Goal: Transaction & Acquisition: Purchase product/service

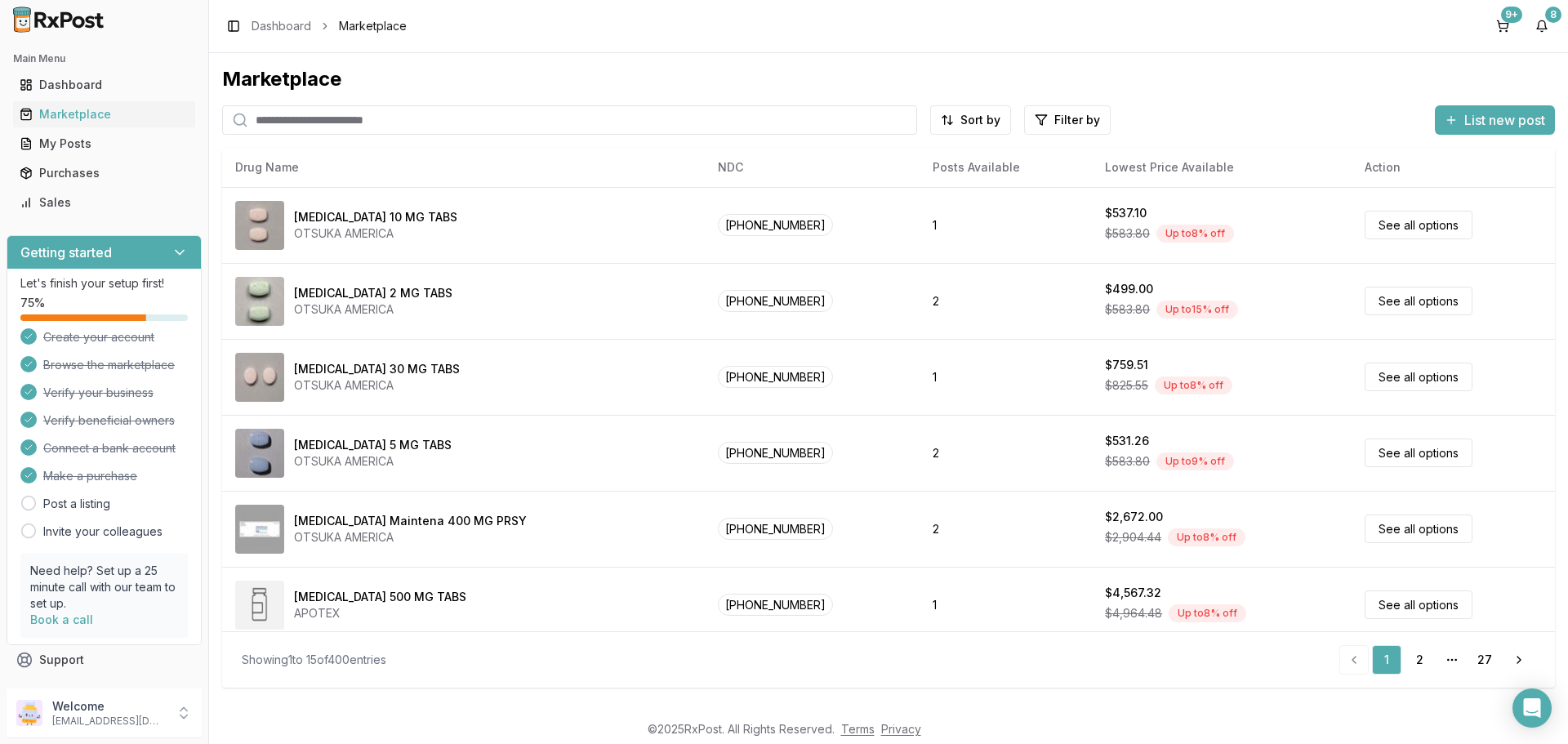
click at [273, 119] on input "search" at bounding box center [569, 120] width 695 height 30
type input "*******"
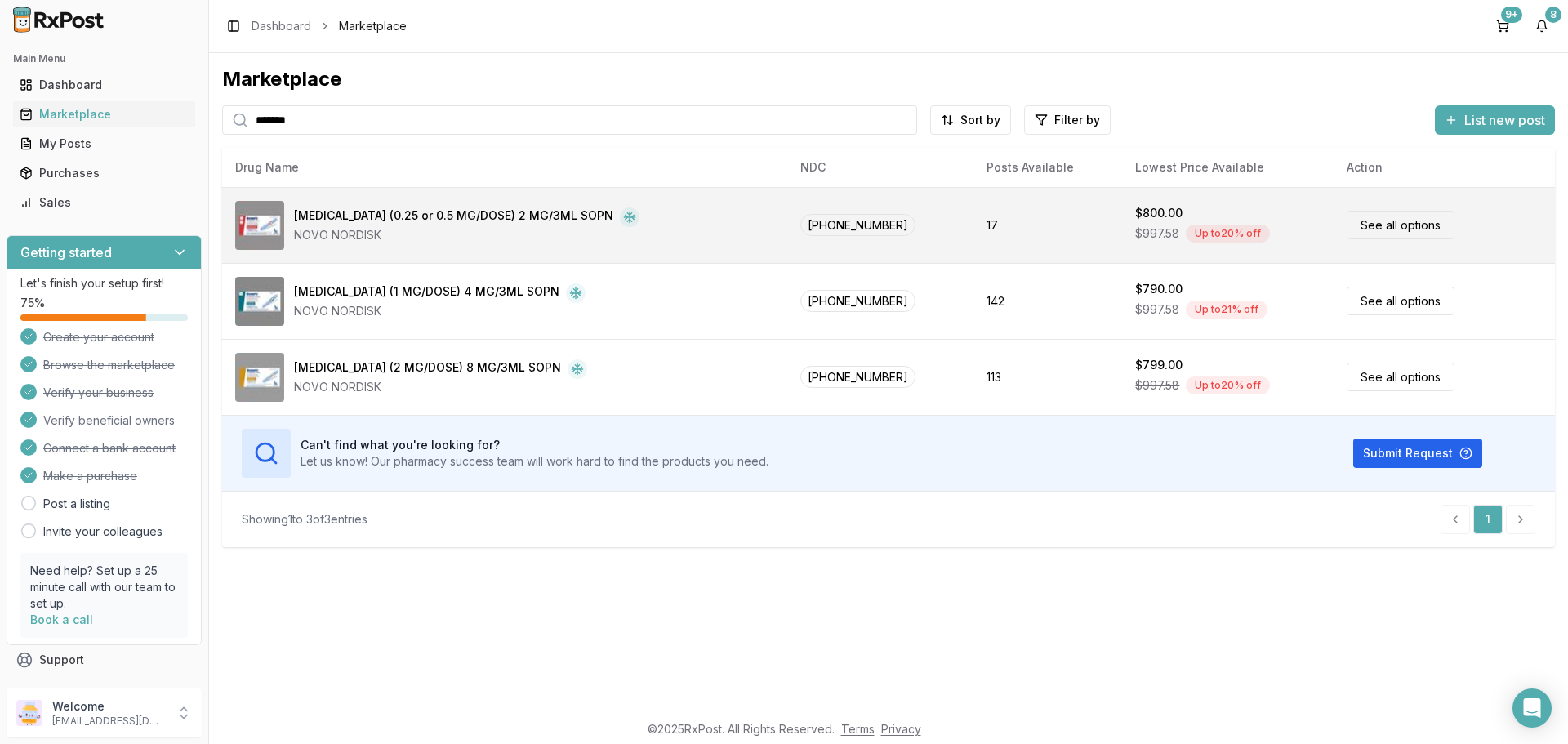
click at [1348, 225] on link "See all options" at bounding box center [1400, 225] width 108 height 29
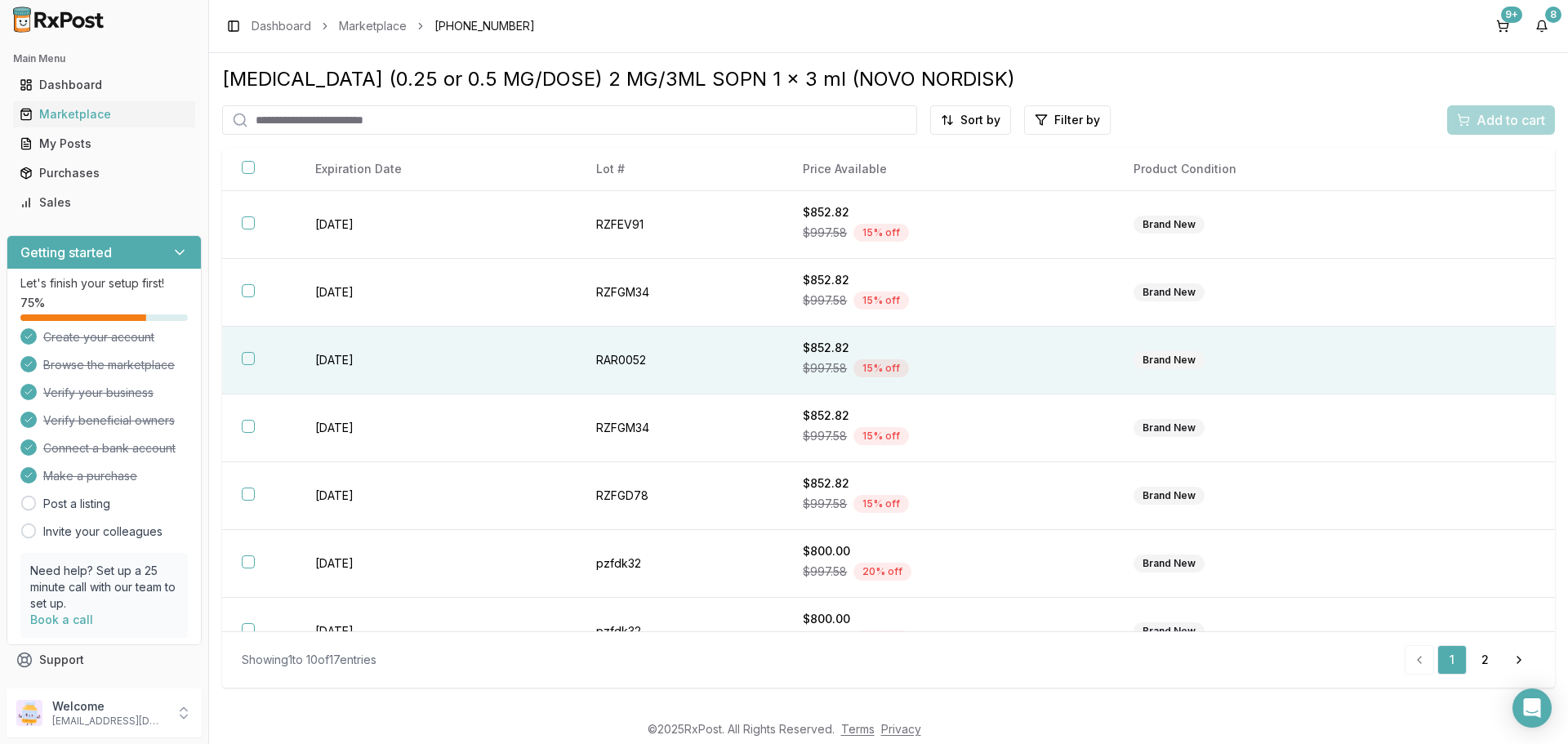
scroll to position [237, 0]
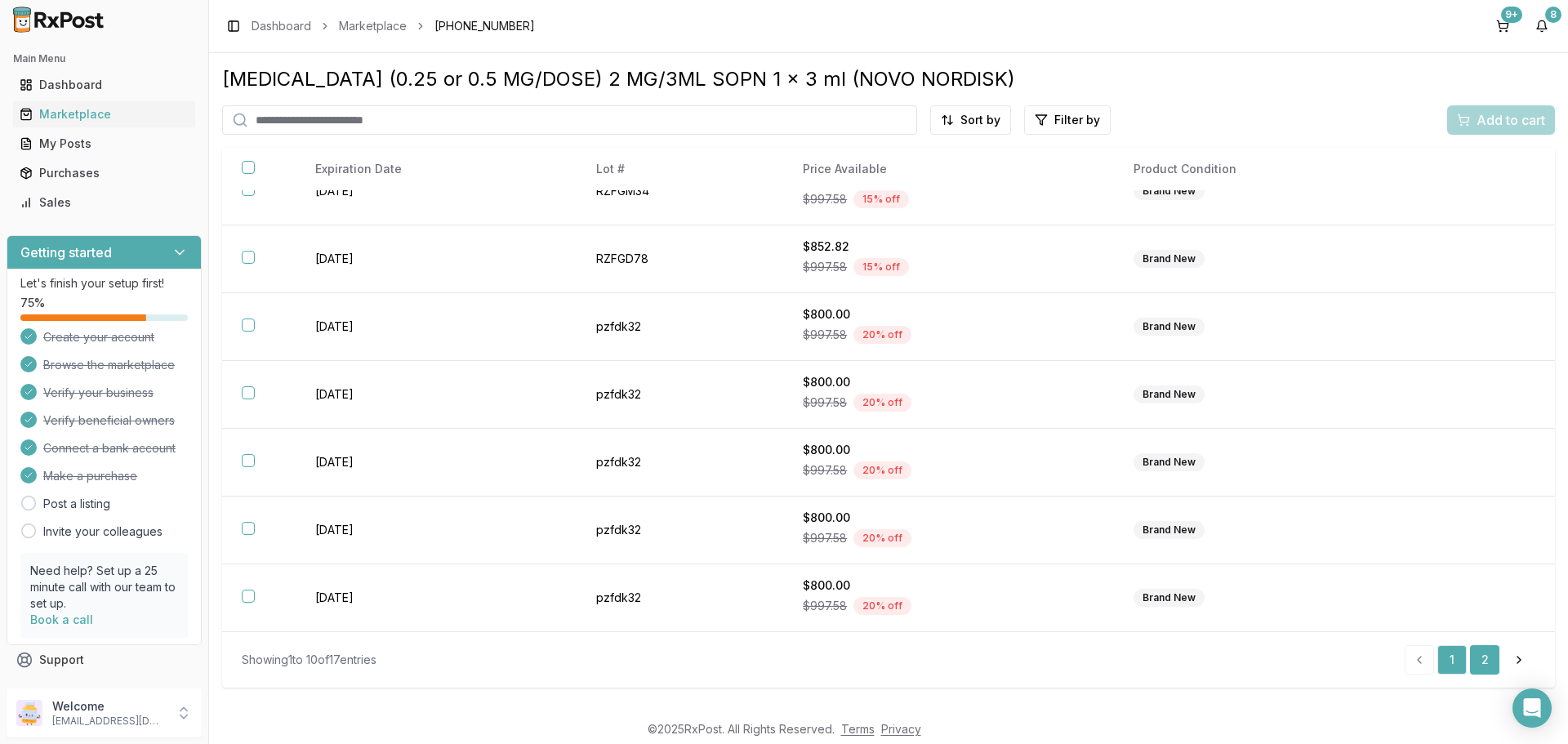
click at [1478, 659] on link "2" at bounding box center [1485, 661] width 30 height 30
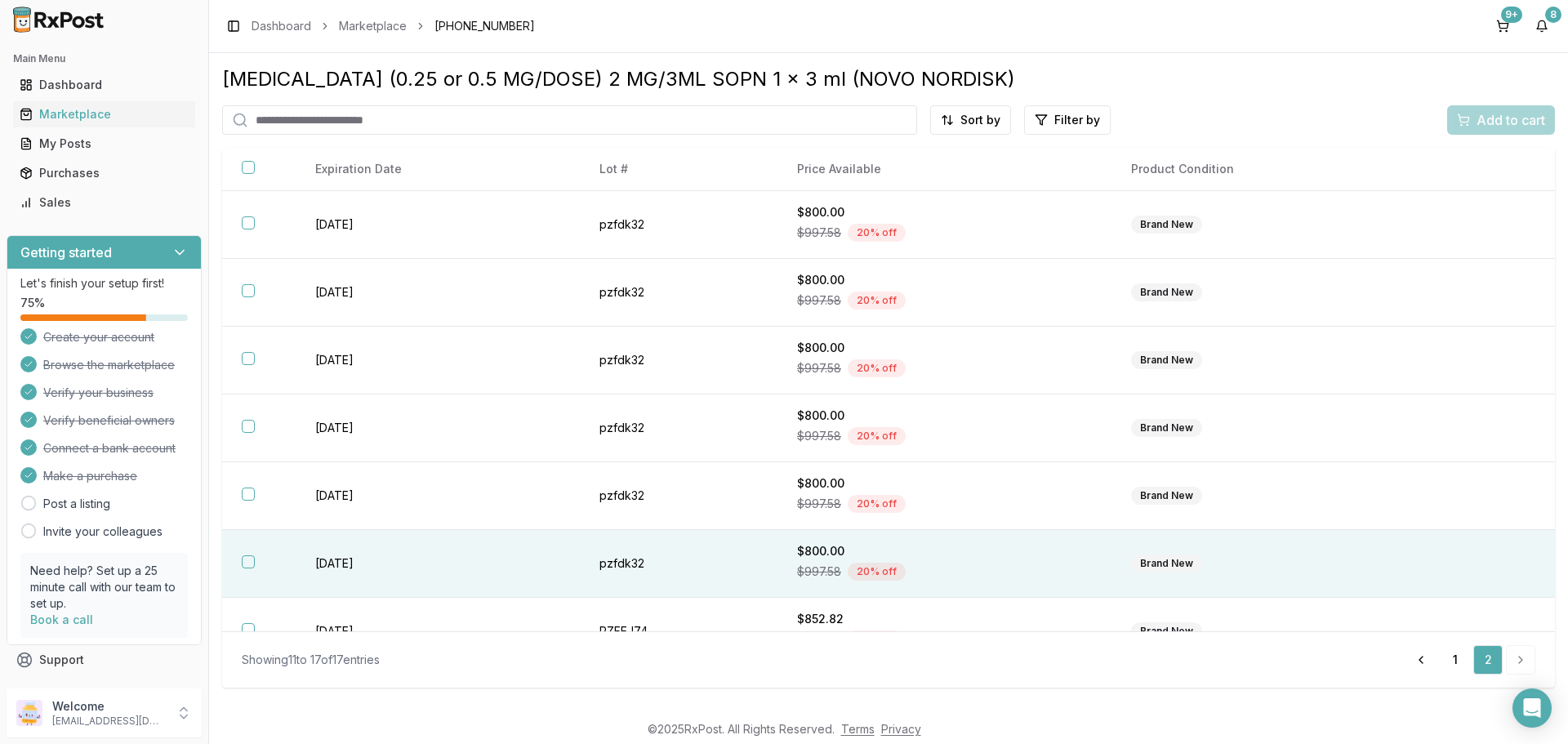
click at [245, 562] on button "button" at bounding box center [248, 562] width 13 height 13
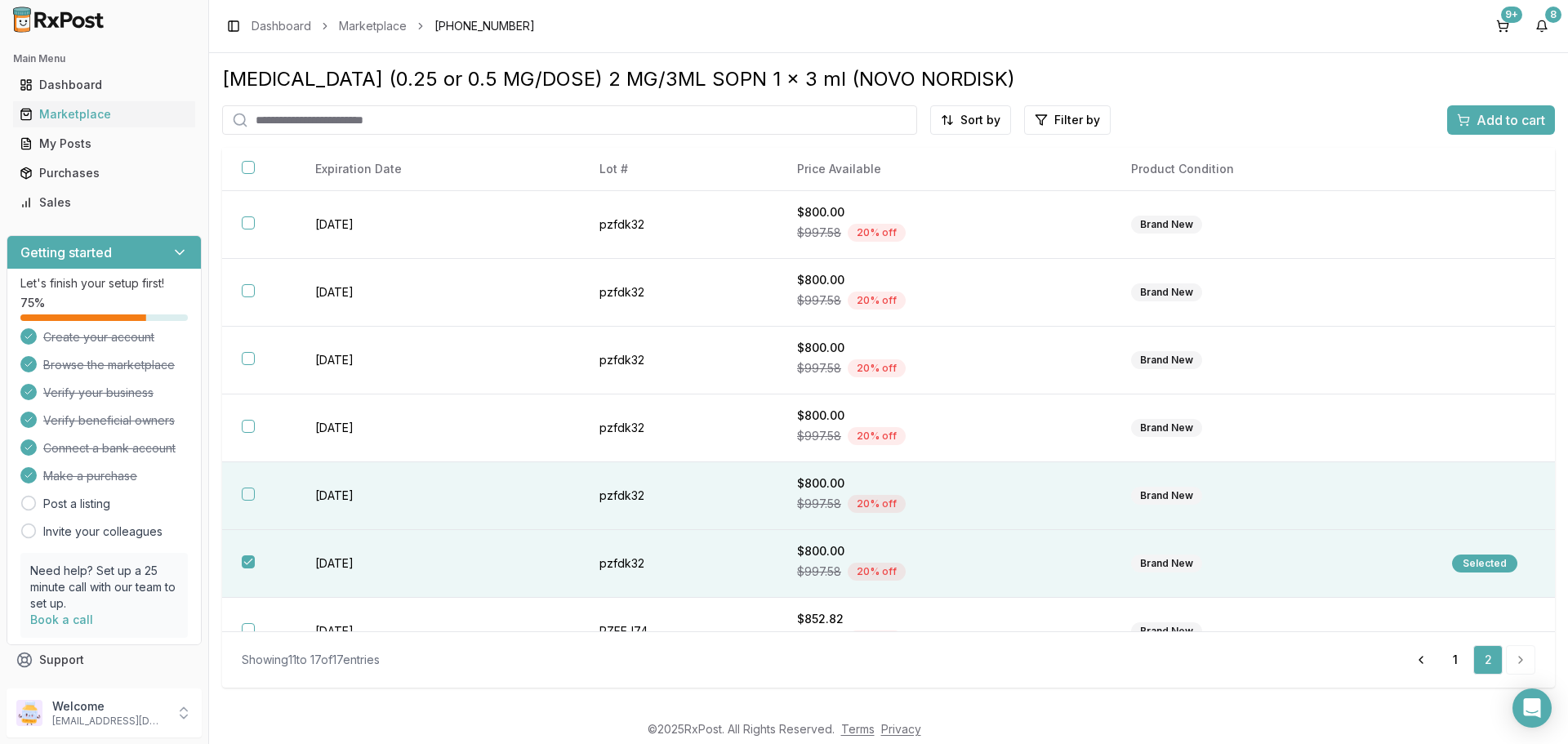
click at [252, 499] on button "button" at bounding box center [248, 494] width 13 height 13
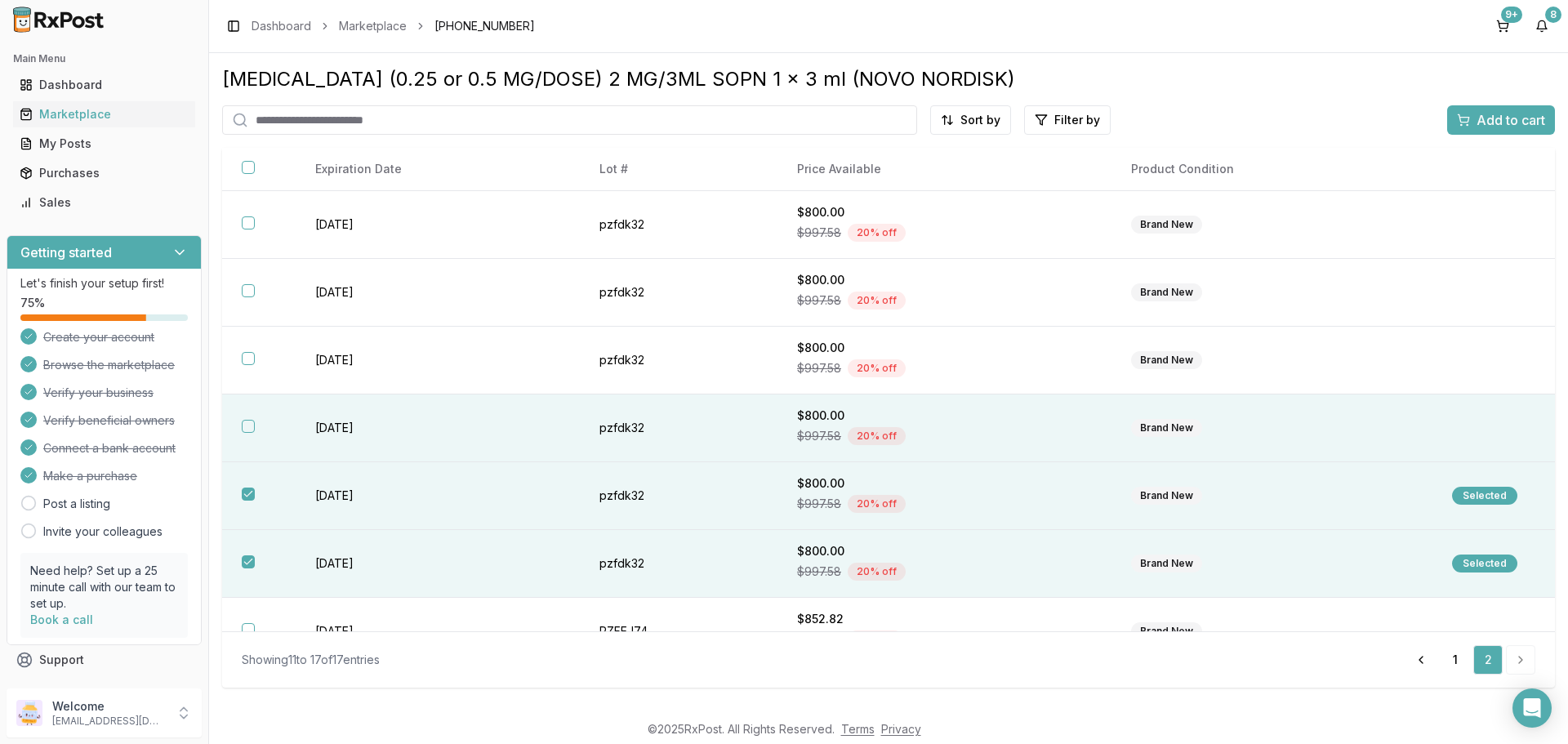
click at [246, 429] on button "button" at bounding box center [248, 426] width 13 height 13
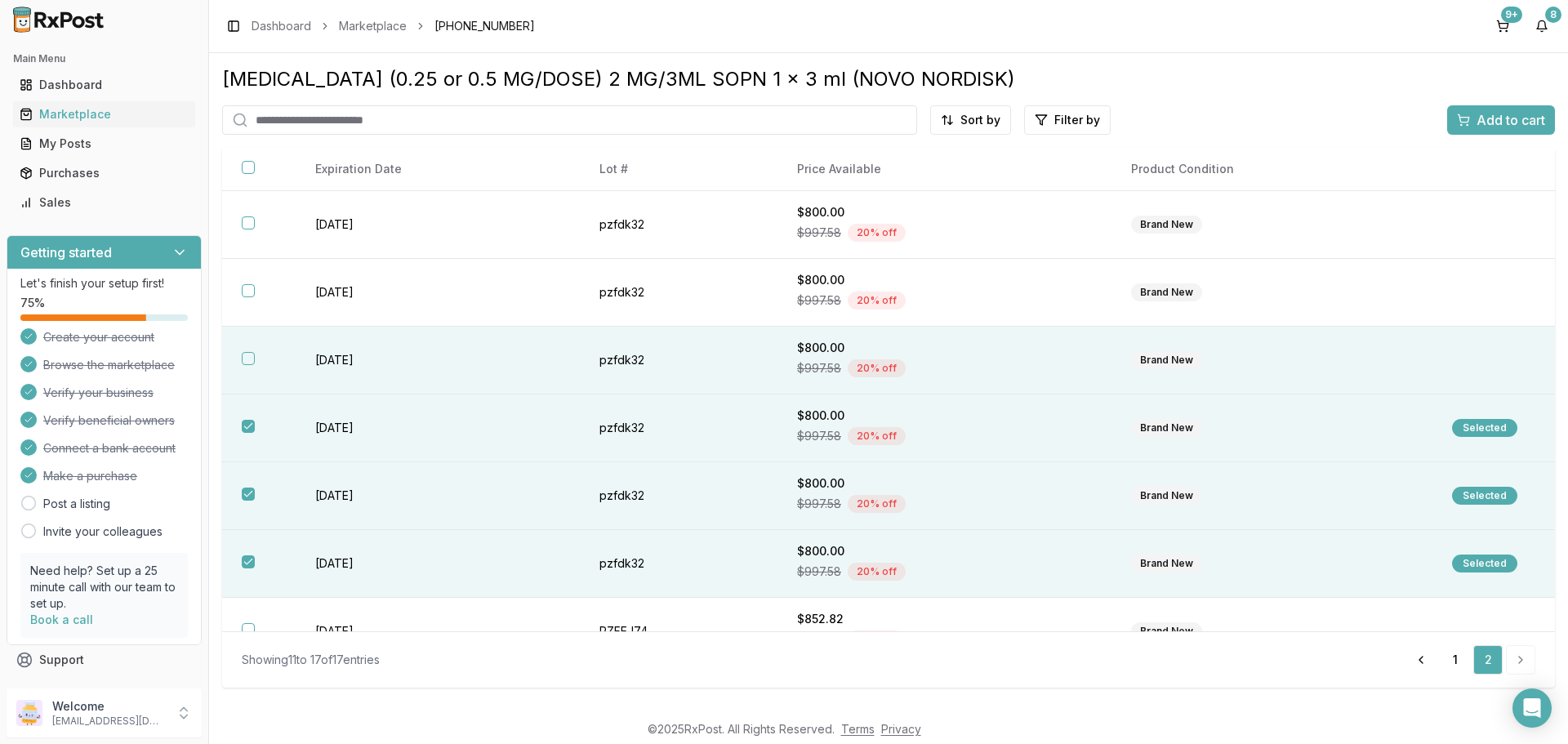
drag, startPoint x: 243, startPoint y: 359, endPoint x: 252, endPoint y: 345, distance: 16.6
click at [245, 355] on button "button" at bounding box center [248, 358] width 13 height 13
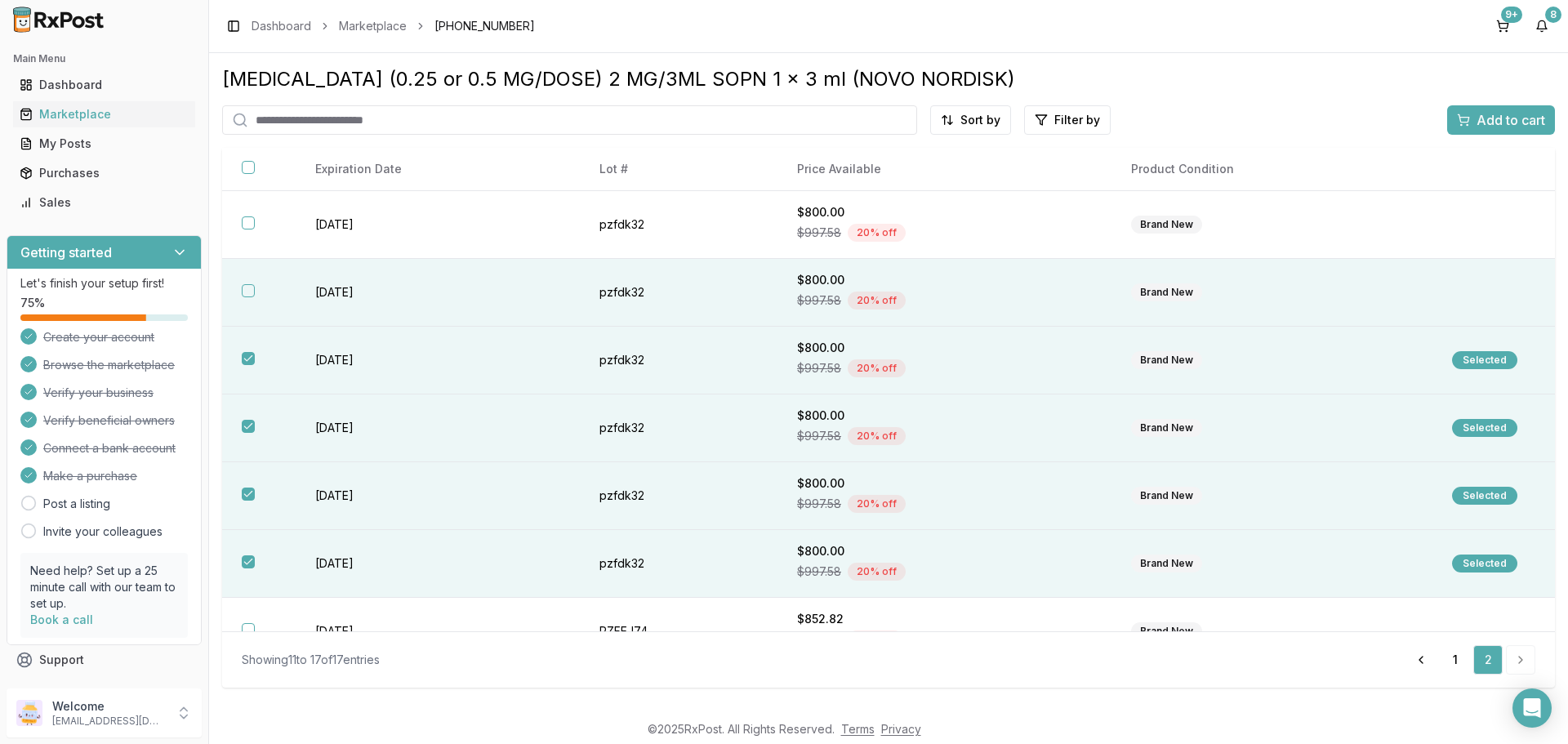
click at [246, 290] on button "button" at bounding box center [248, 290] width 13 height 13
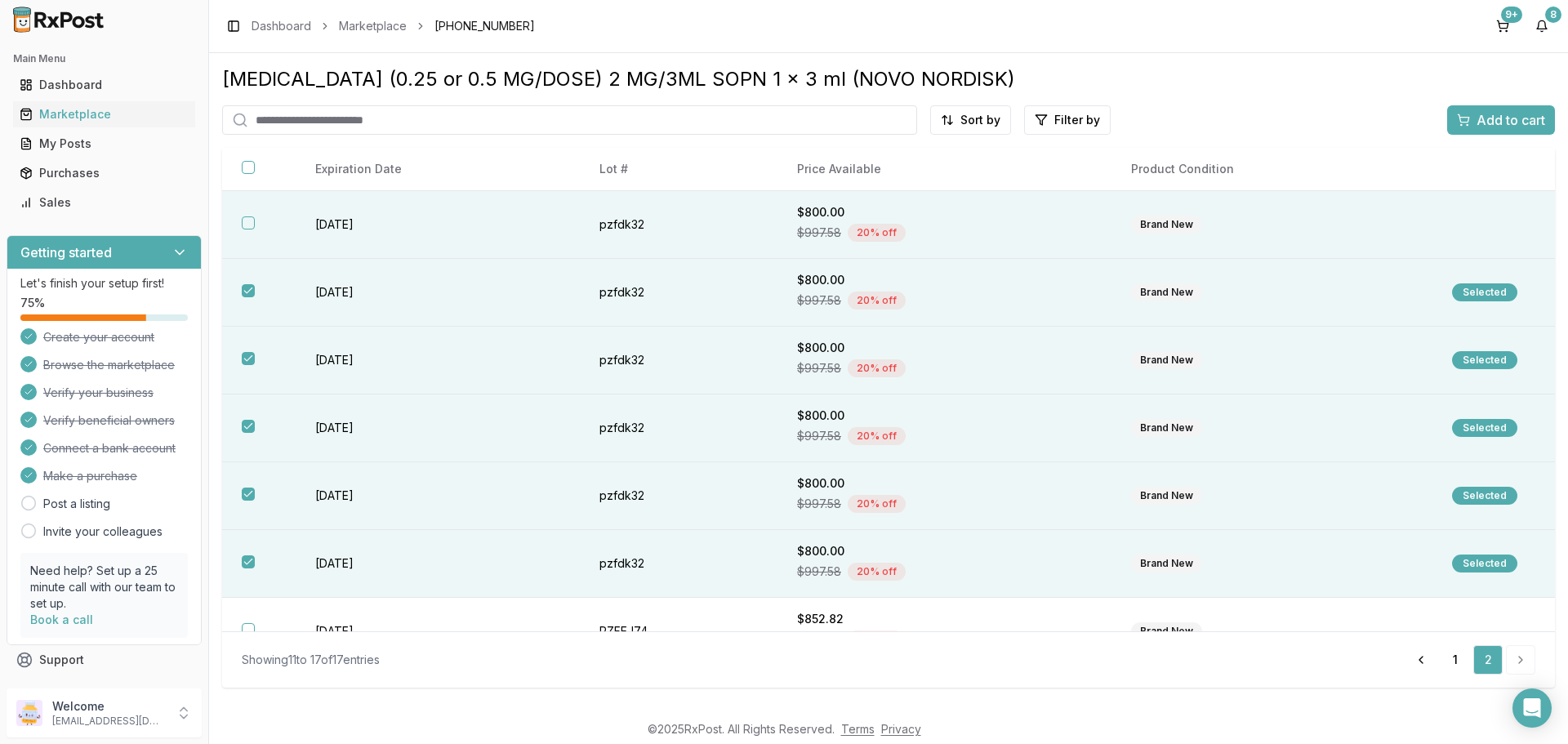
click at [243, 218] on button "button" at bounding box center [248, 223] width 13 height 13
click at [1477, 119] on span "Add to cart" at bounding box center [1511, 120] width 68 height 19
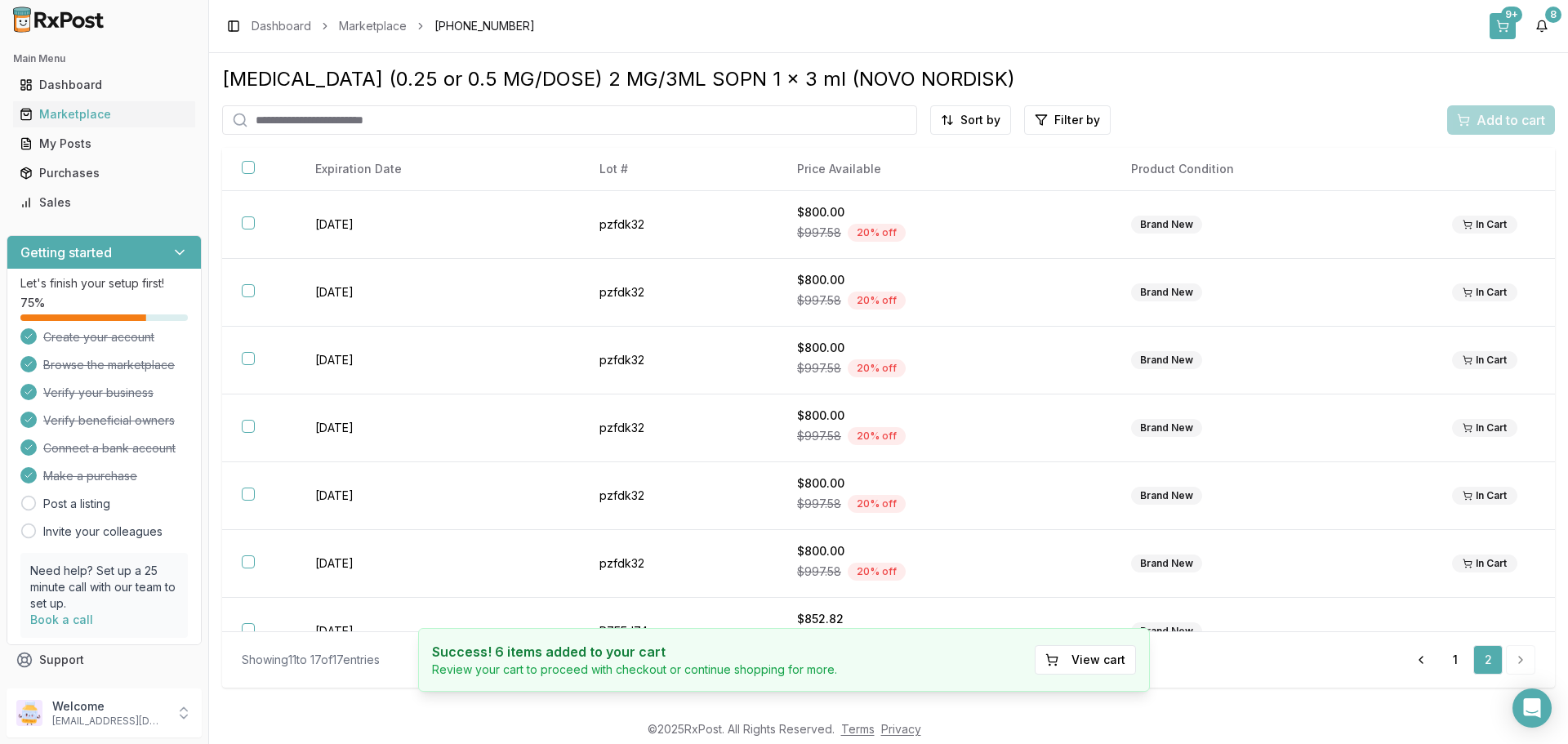
click at [1503, 18] on div "9+" at bounding box center [1511, 14] width 21 height 17
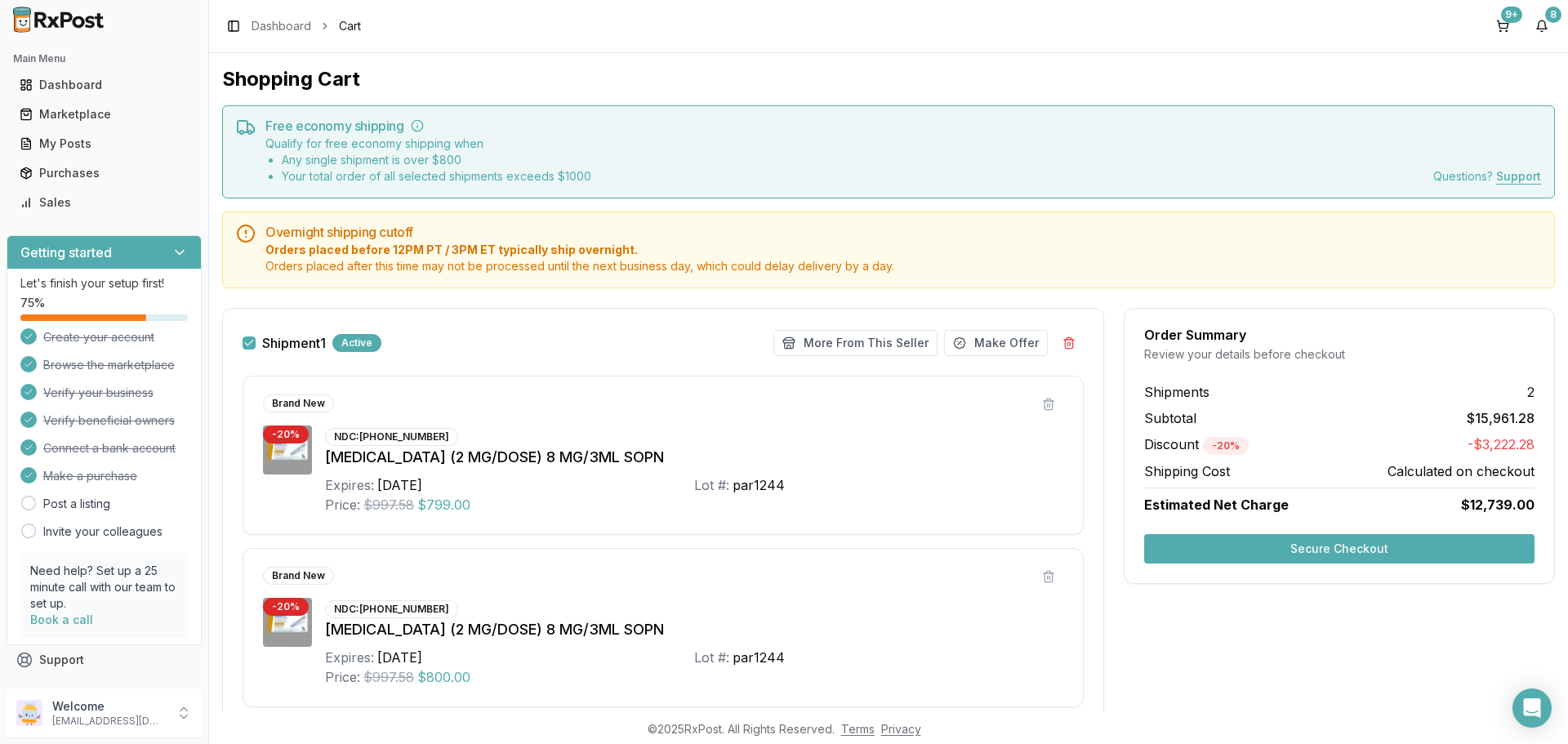
click at [1219, 543] on button "Secure Checkout" at bounding box center [1339, 549] width 390 height 30
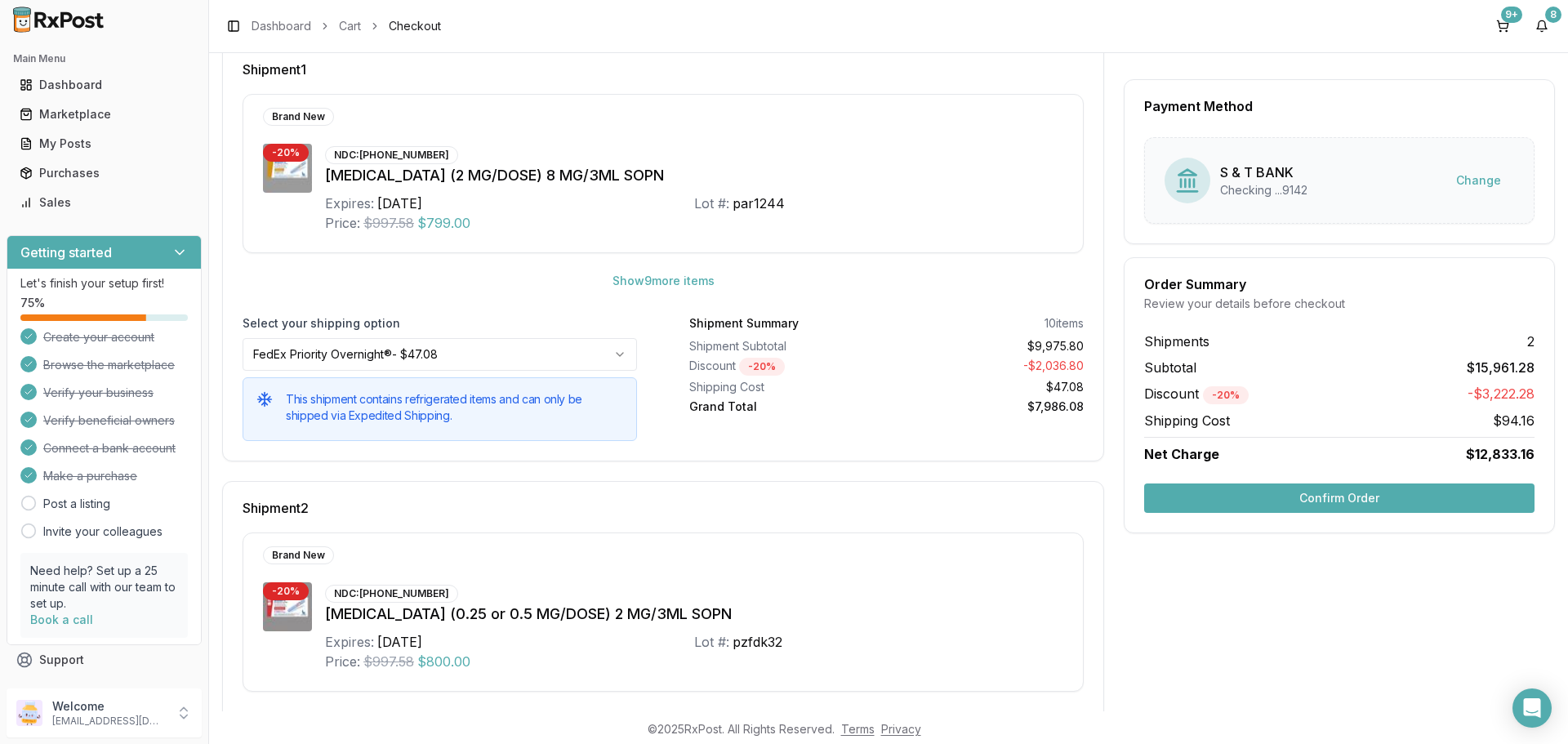
scroll to position [146, 0]
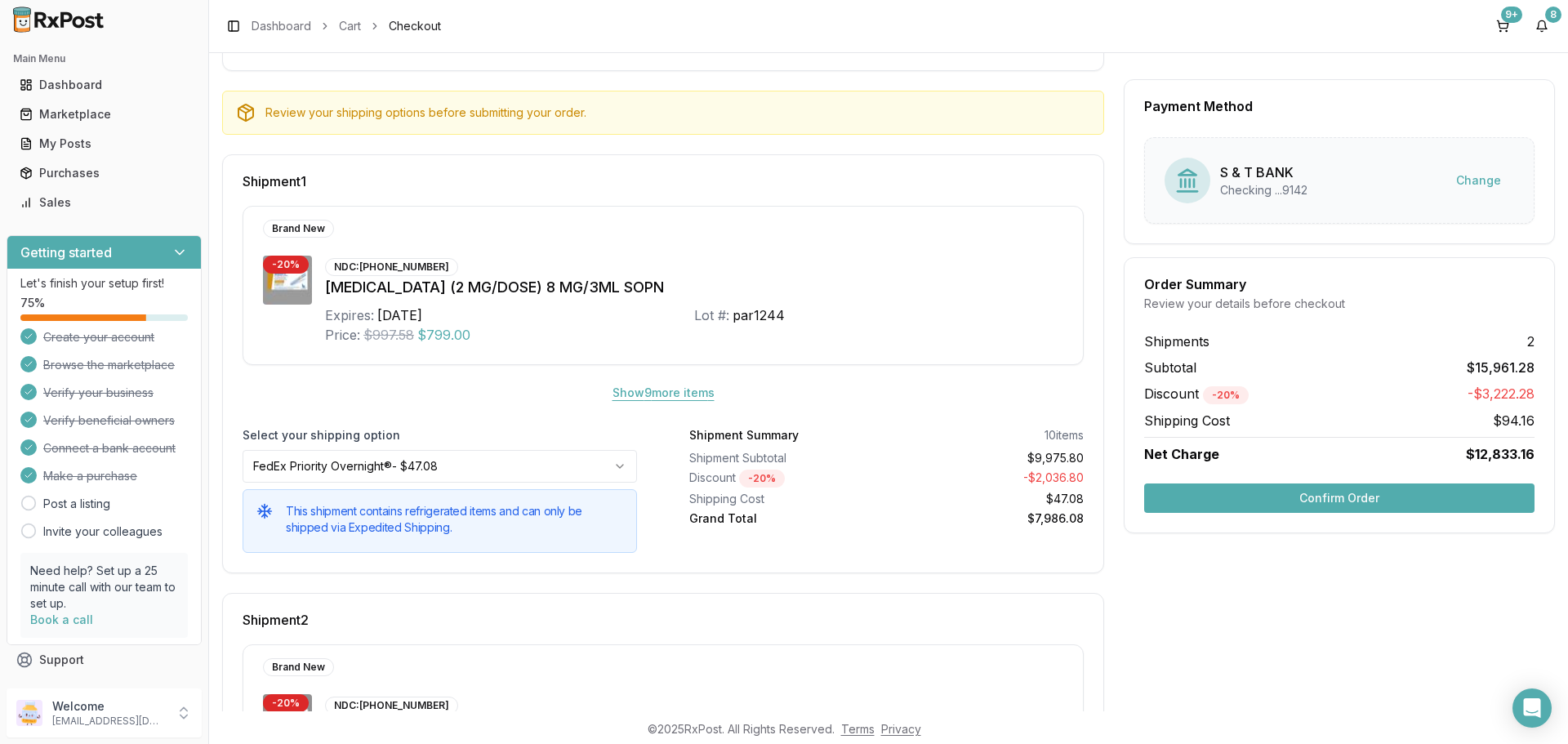
click at [694, 390] on button "Show 9 more item s" at bounding box center [663, 393] width 128 height 30
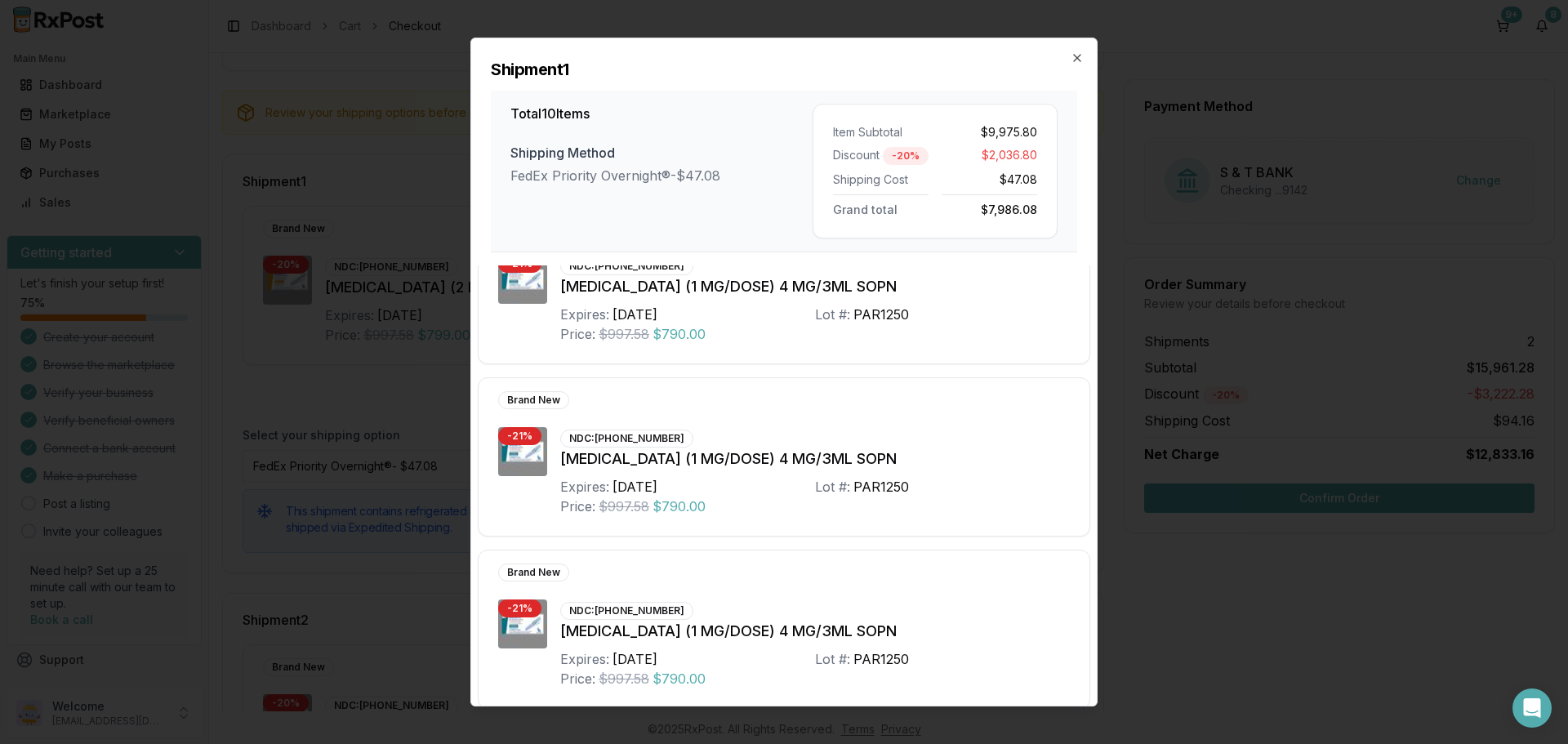
scroll to position [1283, 0]
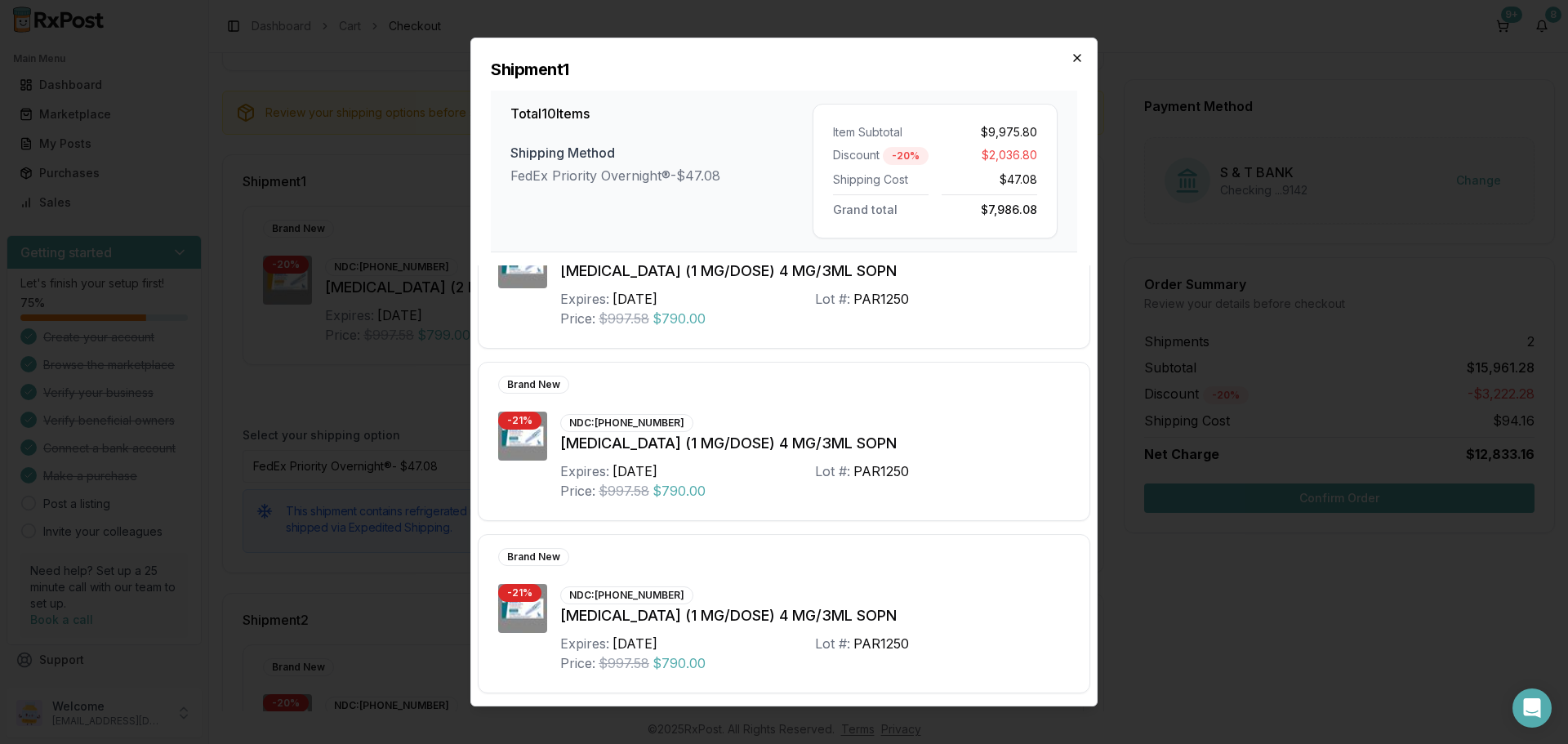
click at [1080, 57] on icon "button" at bounding box center [1077, 58] width 13 height 13
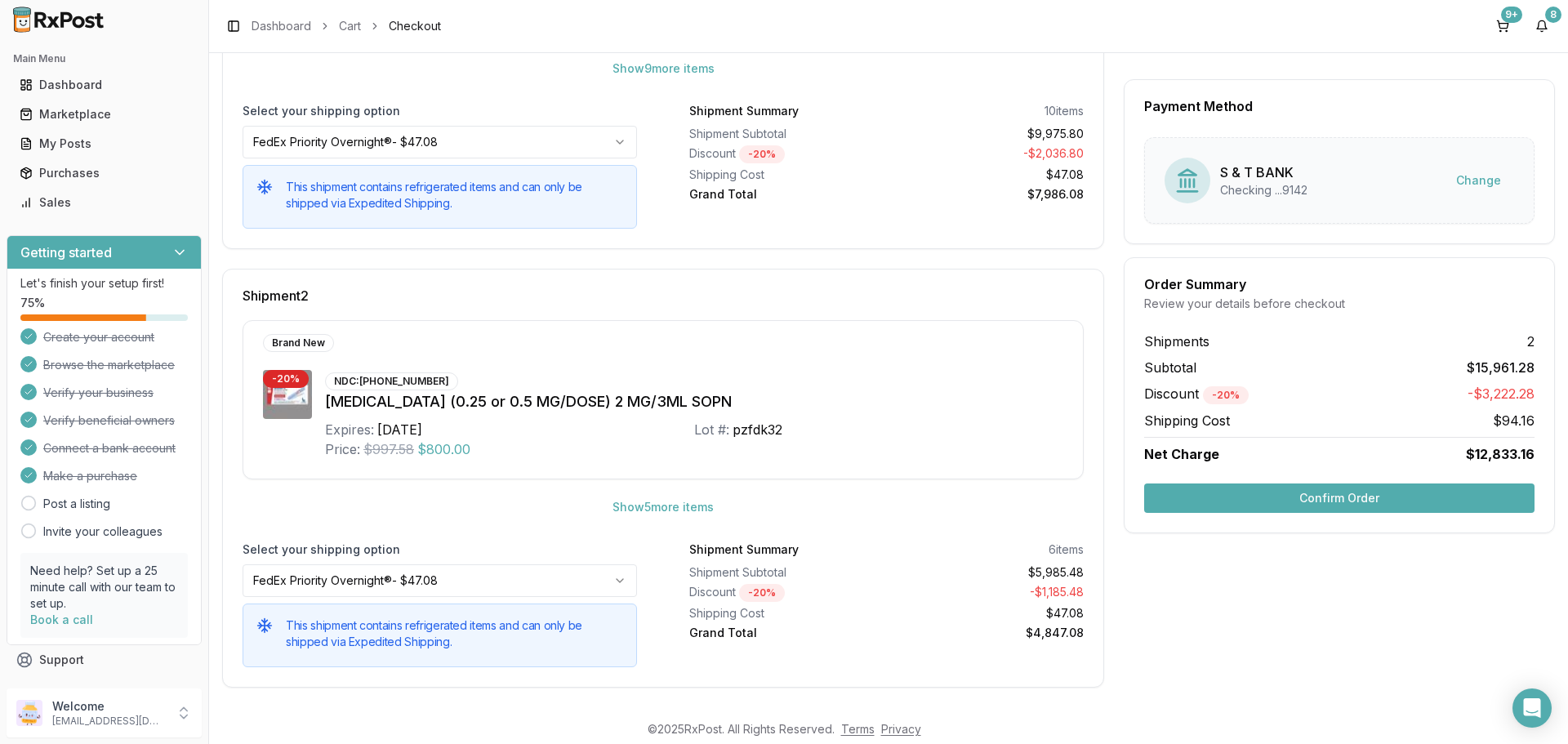
scroll to position [472, 0]
click at [709, 504] on button "Show 5 more item s" at bounding box center [662, 505] width 127 height 30
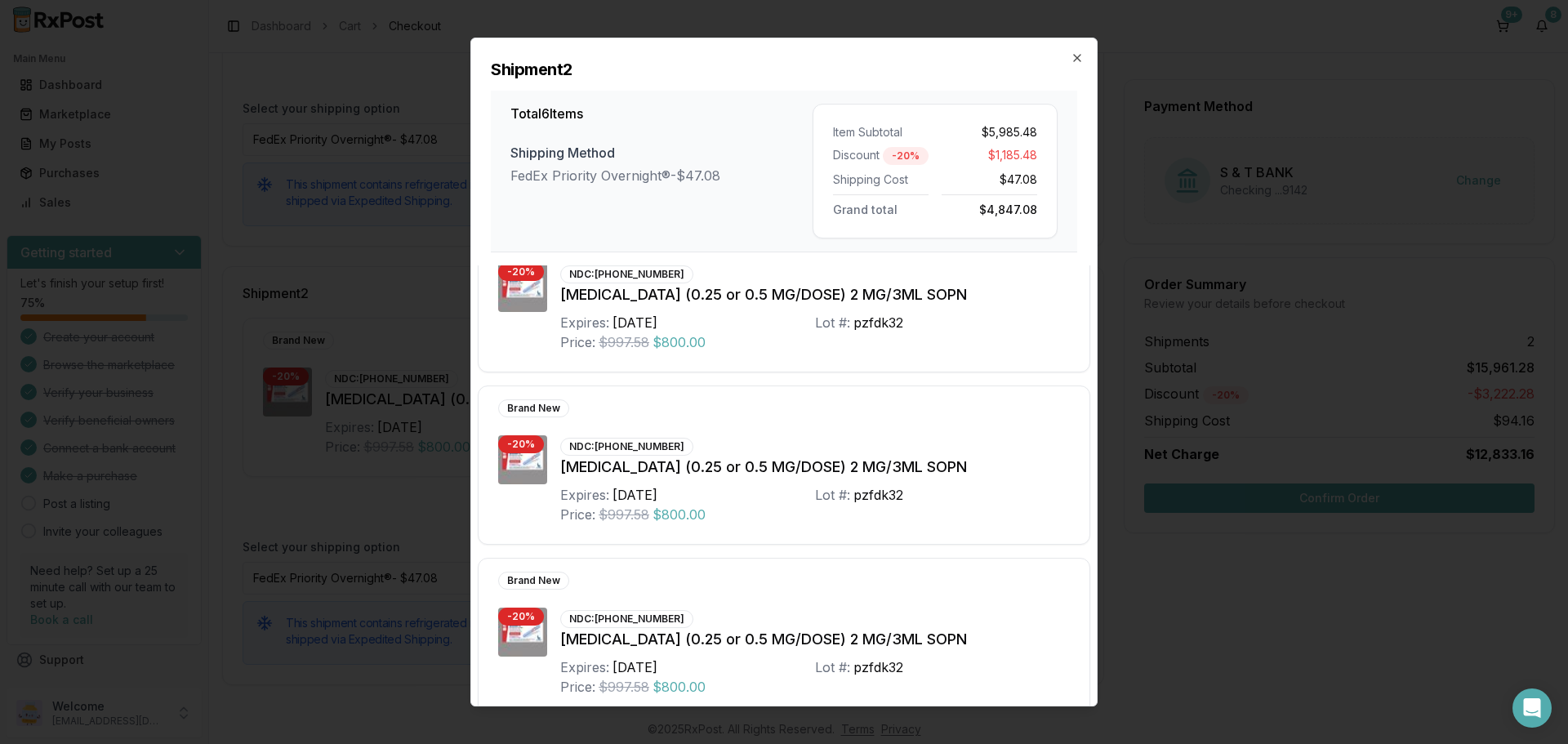
scroll to position [0, 0]
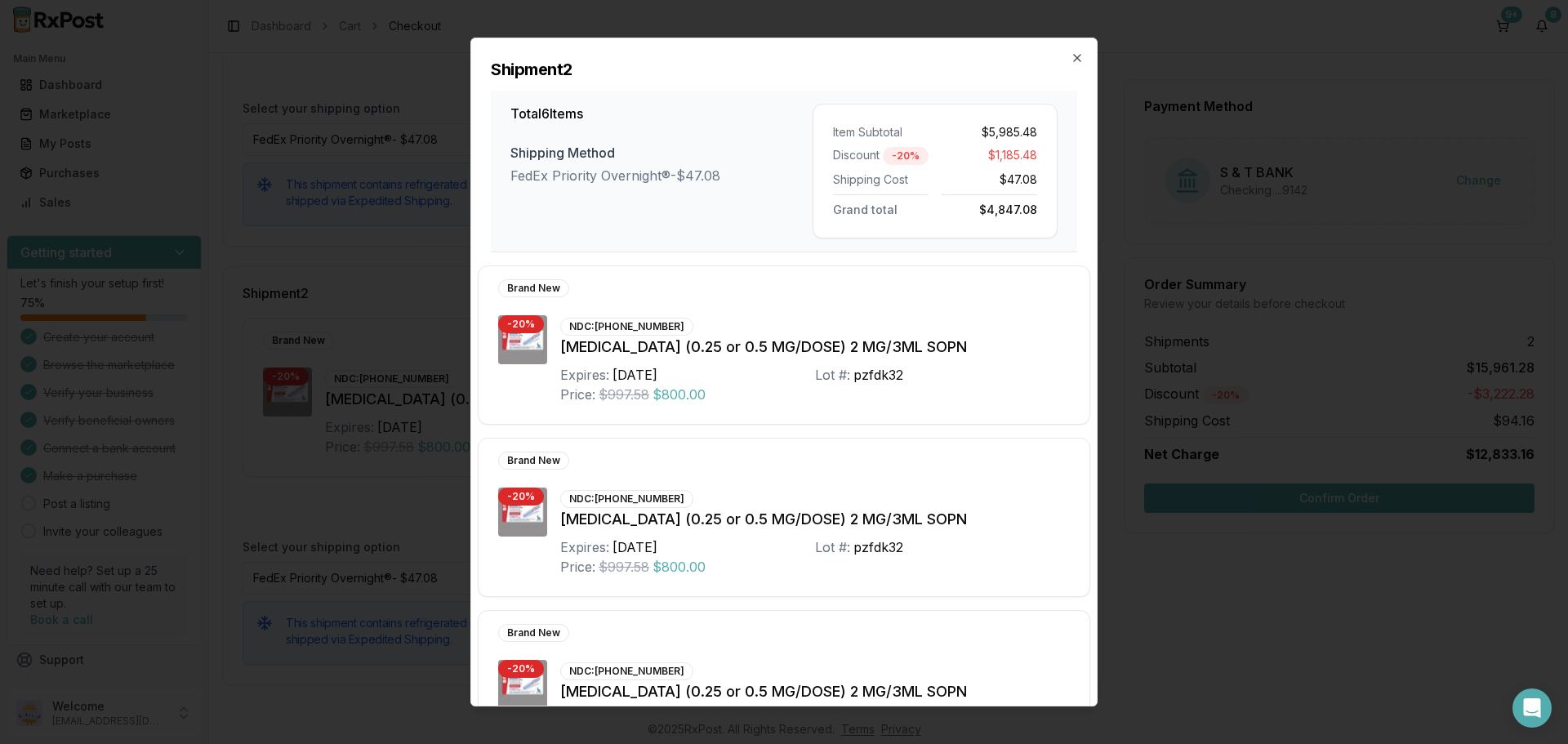
click at [1085, 50] on div "Shipment 2 Total 6 Items Shipping Method FedEx Priority Overnight® - $47.08 Ite…" at bounding box center [783, 146] width 625 height 214
click at [1075, 54] on icon "button" at bounding box center [1077, 58] width 13 height 13
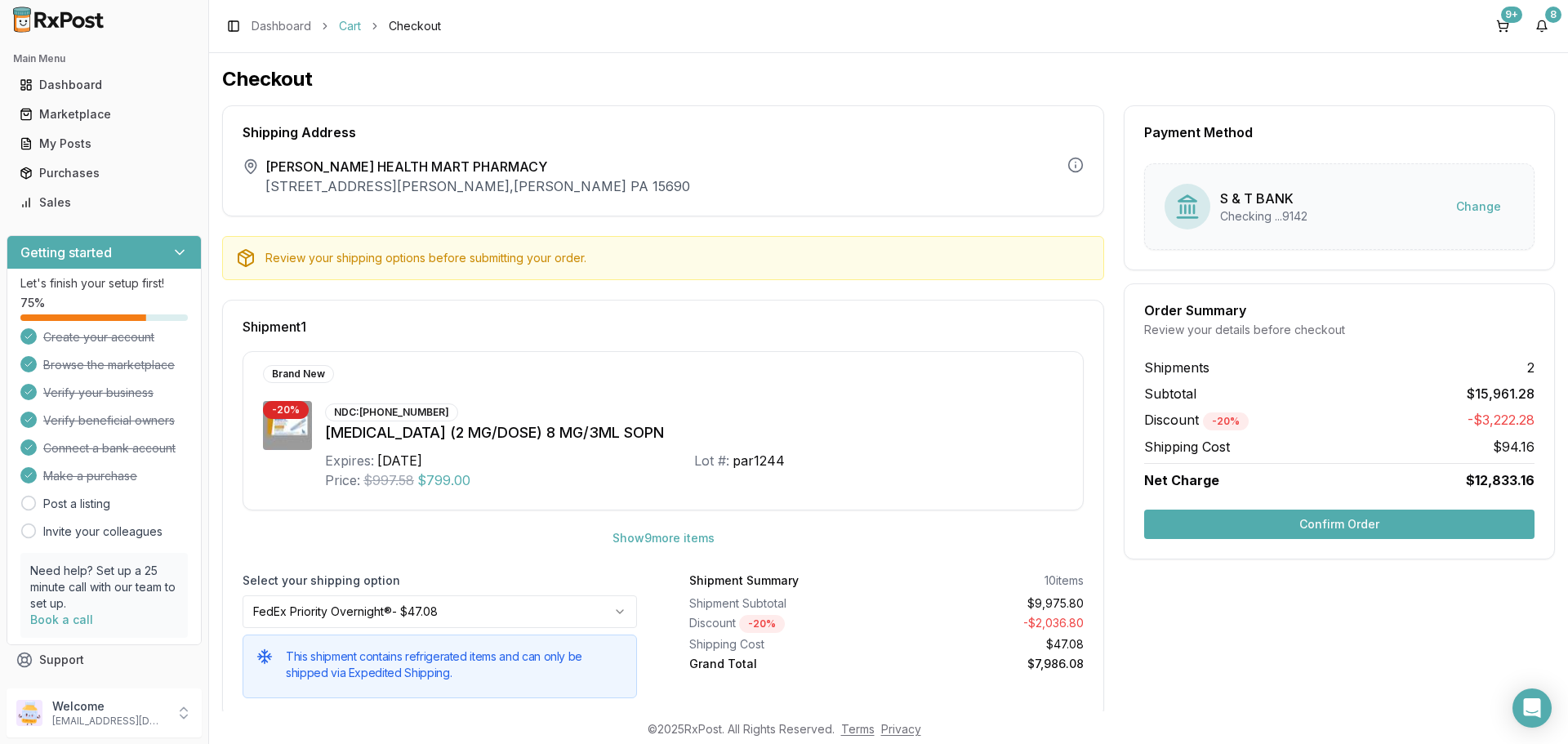
click at [346, 25] on link "Cart" at bounding box center [349, 25] width 22 height 17
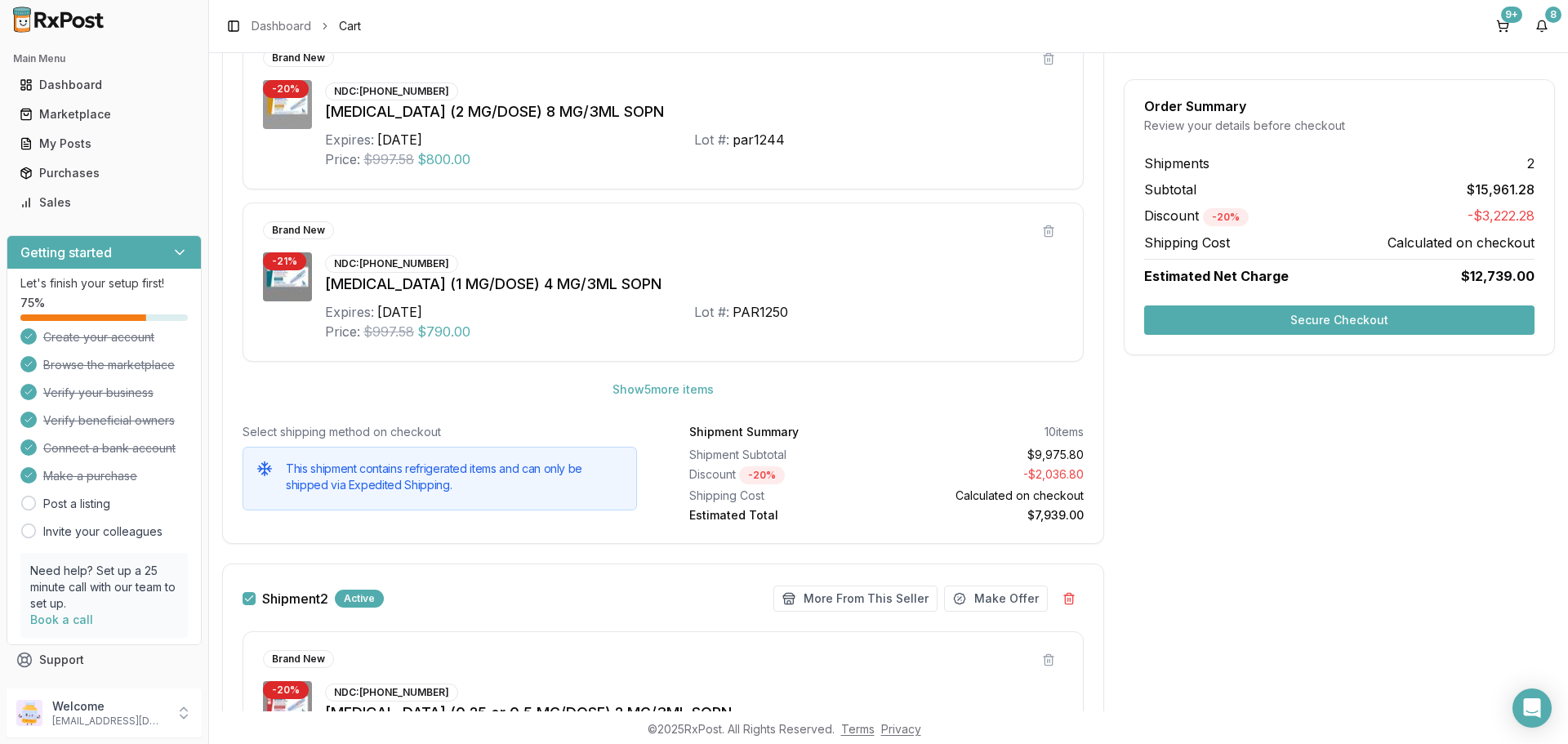
scroll to position [980, 0]
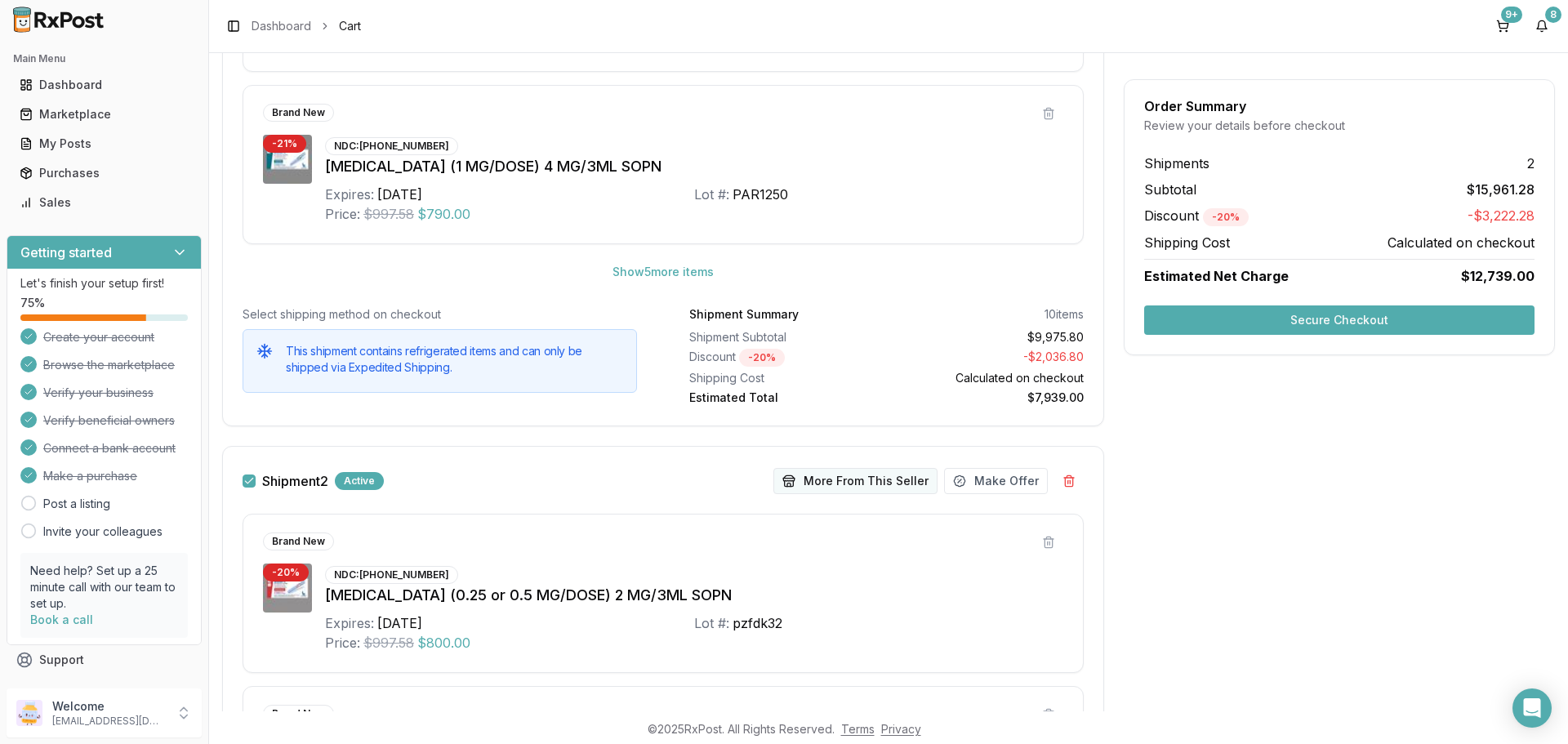
click at [852, 483] on button "More From This Seller" at bounding box center [855, 482] width 164 height 26
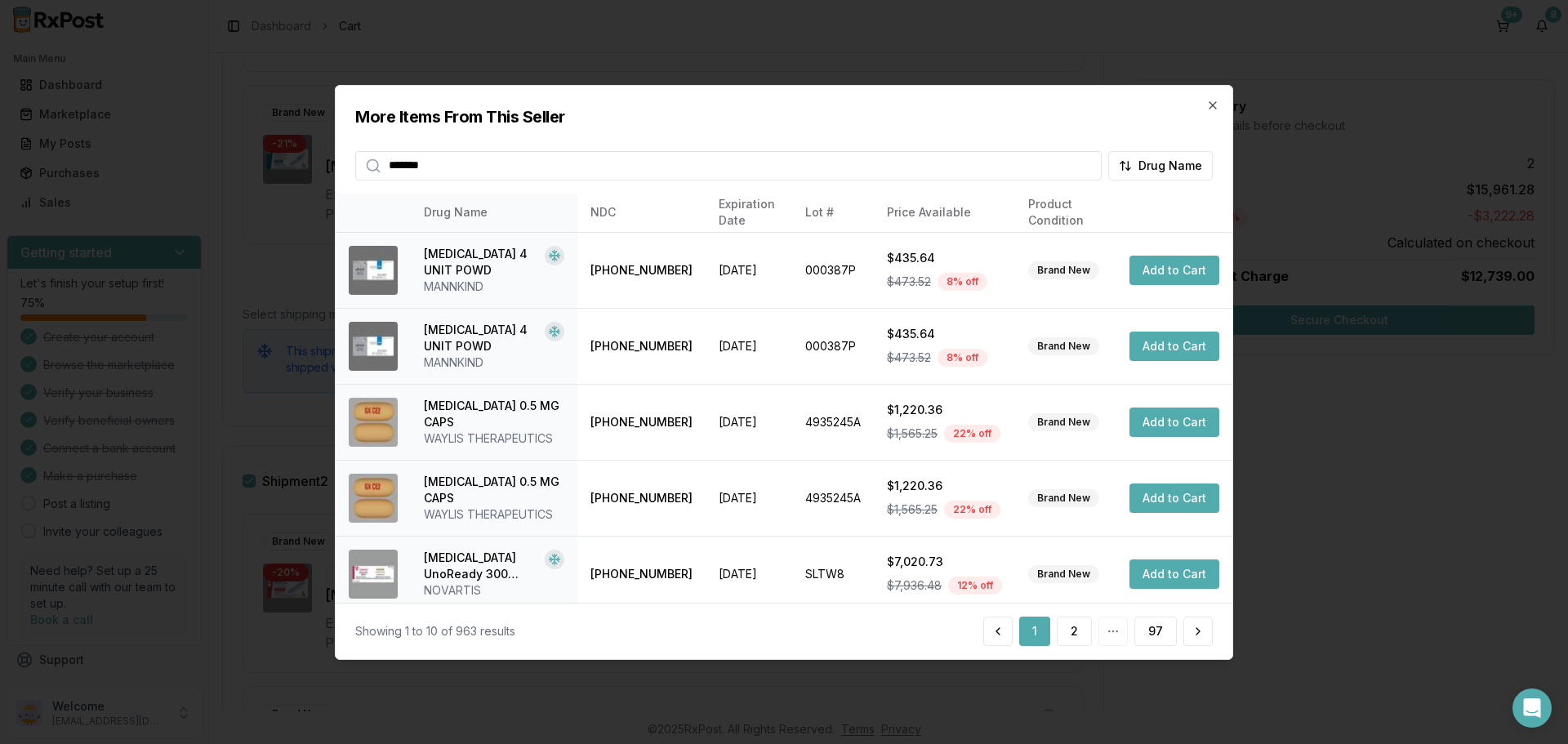
type input "*******"
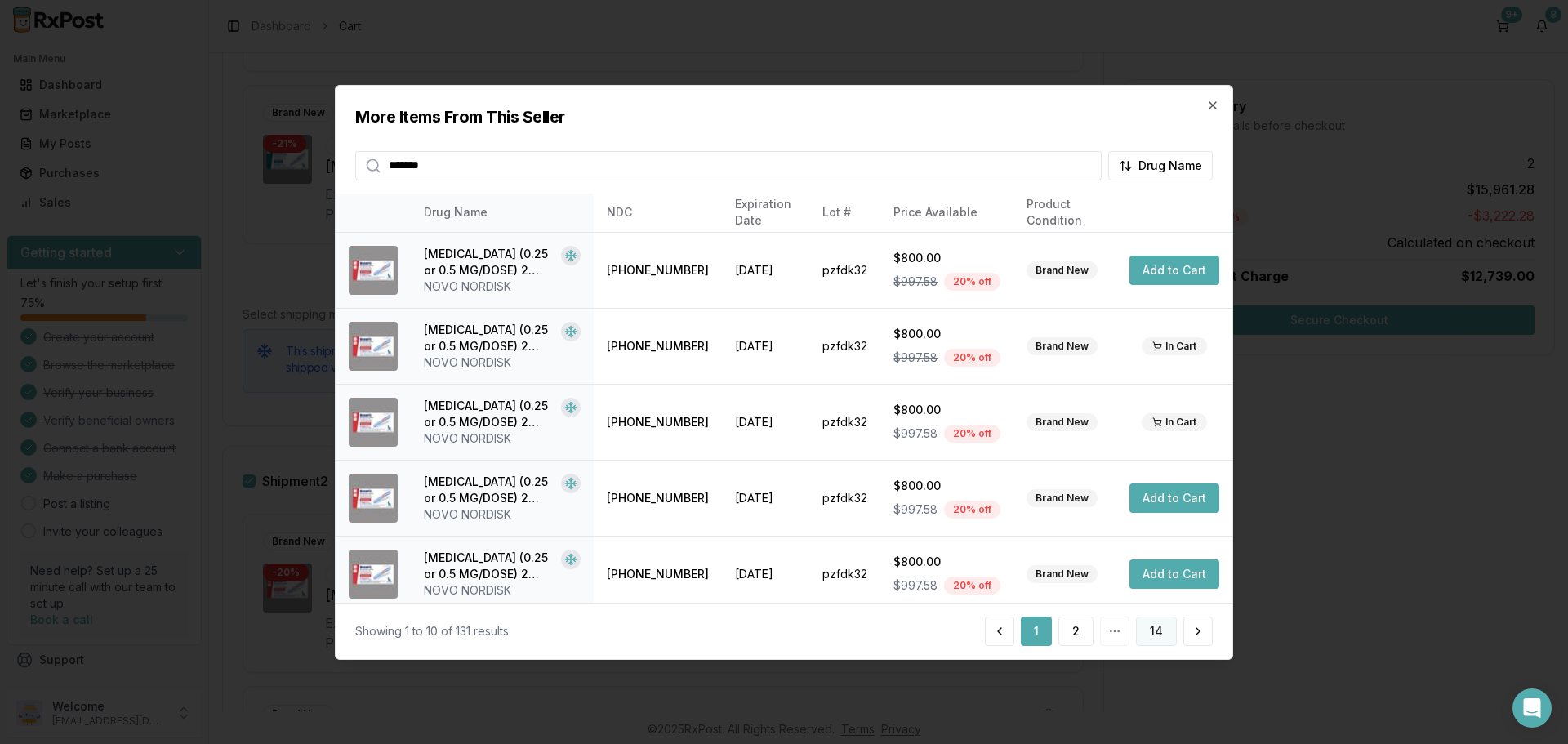
click at [1154, 639] on button "14" at bounding box center [1156, 632] width 41 height 30
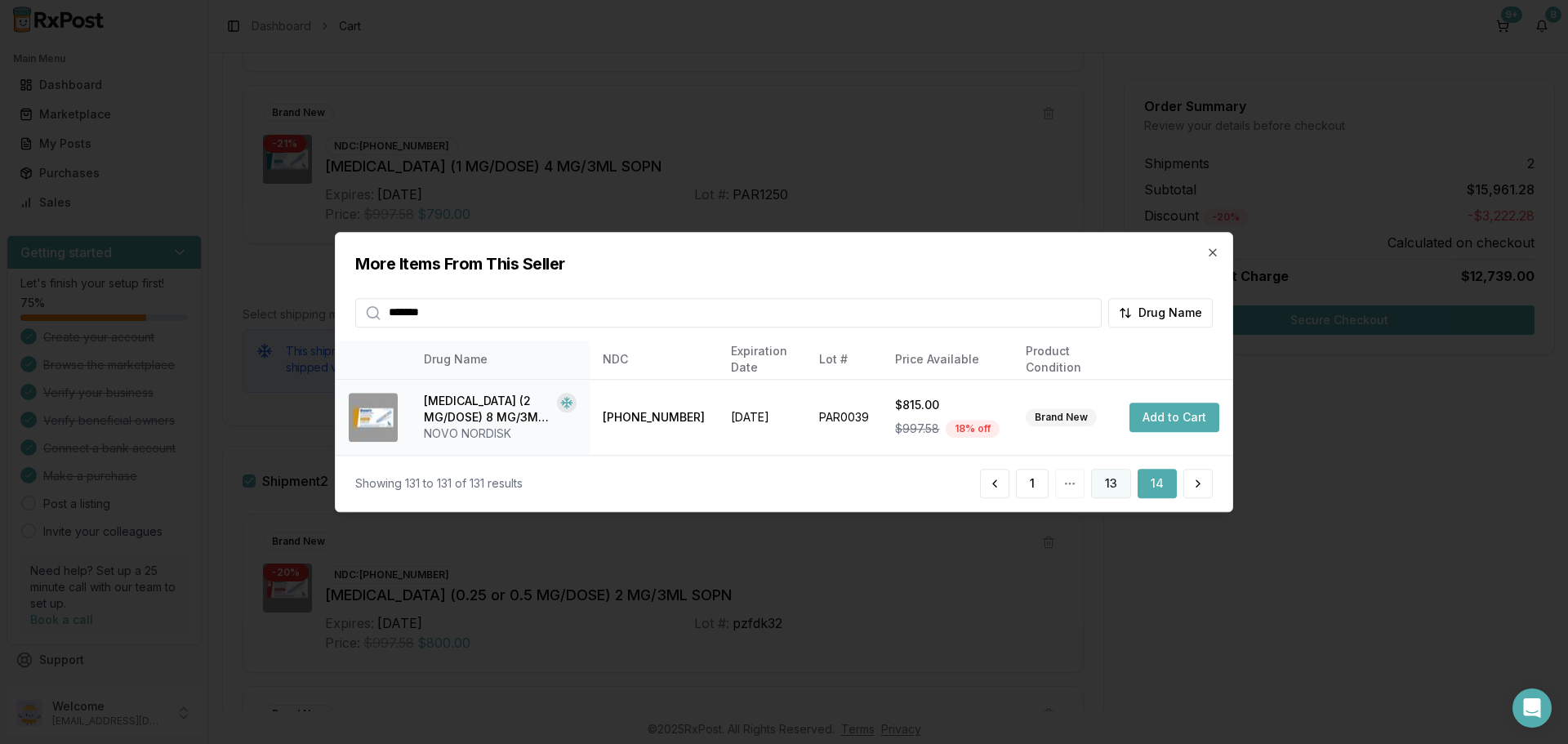
click at [1122, 492] on button "13" at bounding box center [1111, 483] width 40 height 30
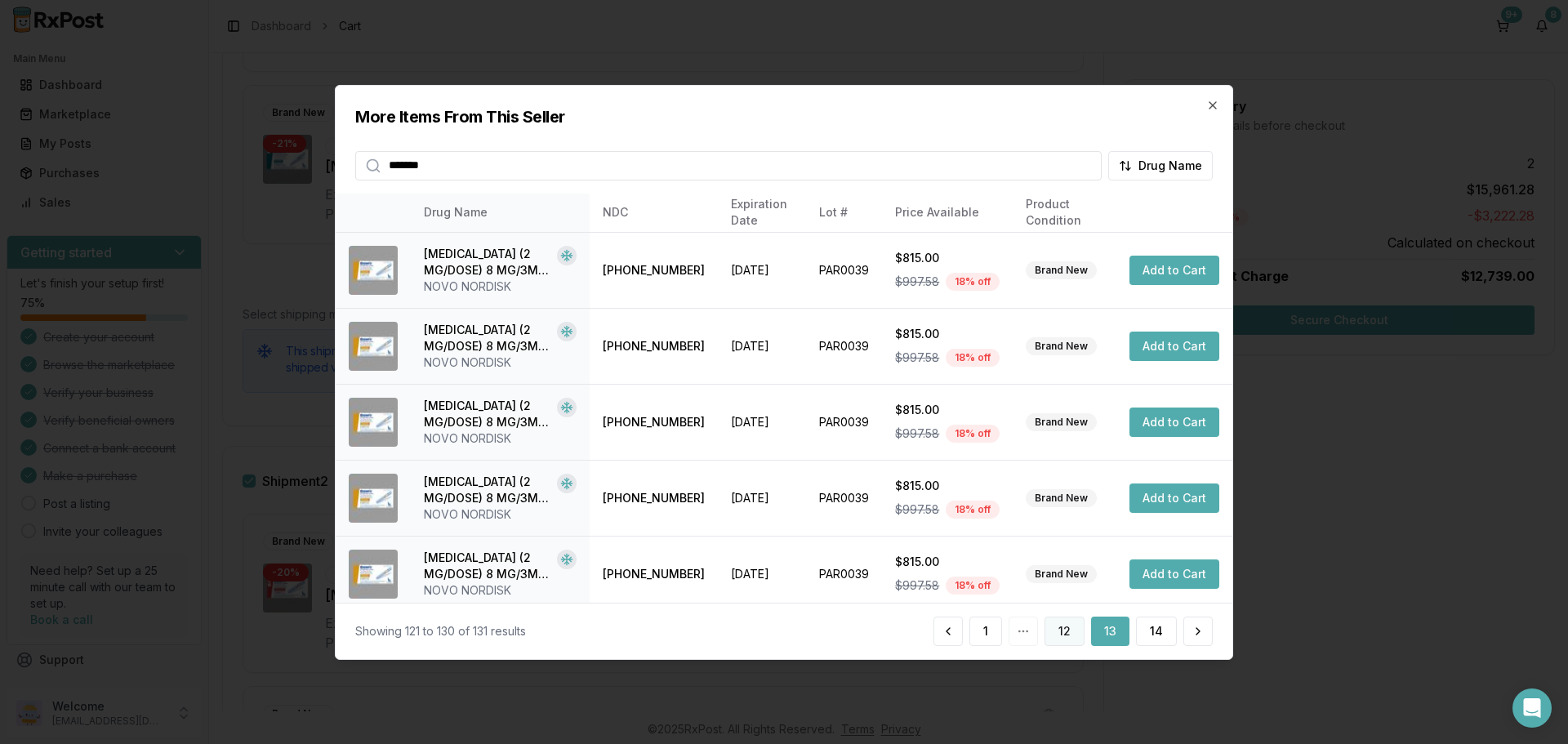
click at [1067, 634] on button "12" at bounding box center [1065, 632] width 40 height 30
click at [1023, 626] on button "11" at bounding box center [1019, 632] width 38 height 30
click at [998, 633] on button "10" at bounding box center [985, 632] width 40 height 30
click at [987, 635] on button "9" at bounding box center [987, 632] width 35 height 30
click at [987, 635] on button "8" at bounding box center [989, 632] width 35 height 30
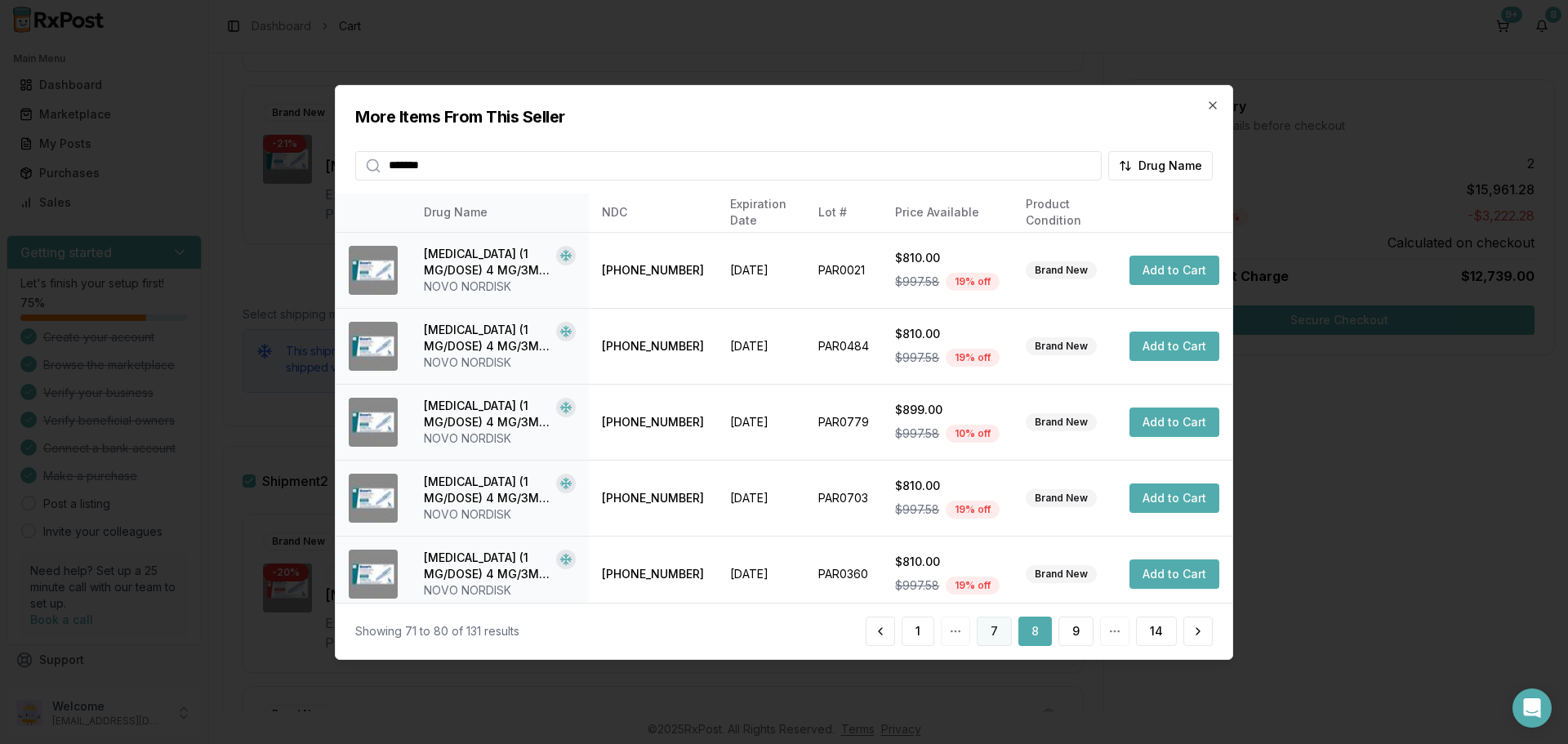
click at [990, 634] on button "7" at bounding box center [994, 632] width 35 height 30
click at [990, 635] on button "6" at bounding box center [994, 632] width 35 height 30
click at [990, 635] on button "5" at bounding box center [994, 632] width 34 height 30
click at [993, 633] on button "4" at bounding box center [994, 632] width 36 height 30
click at [993, 633] on button "3" at bounding box center [994, 632] width 35 height 30
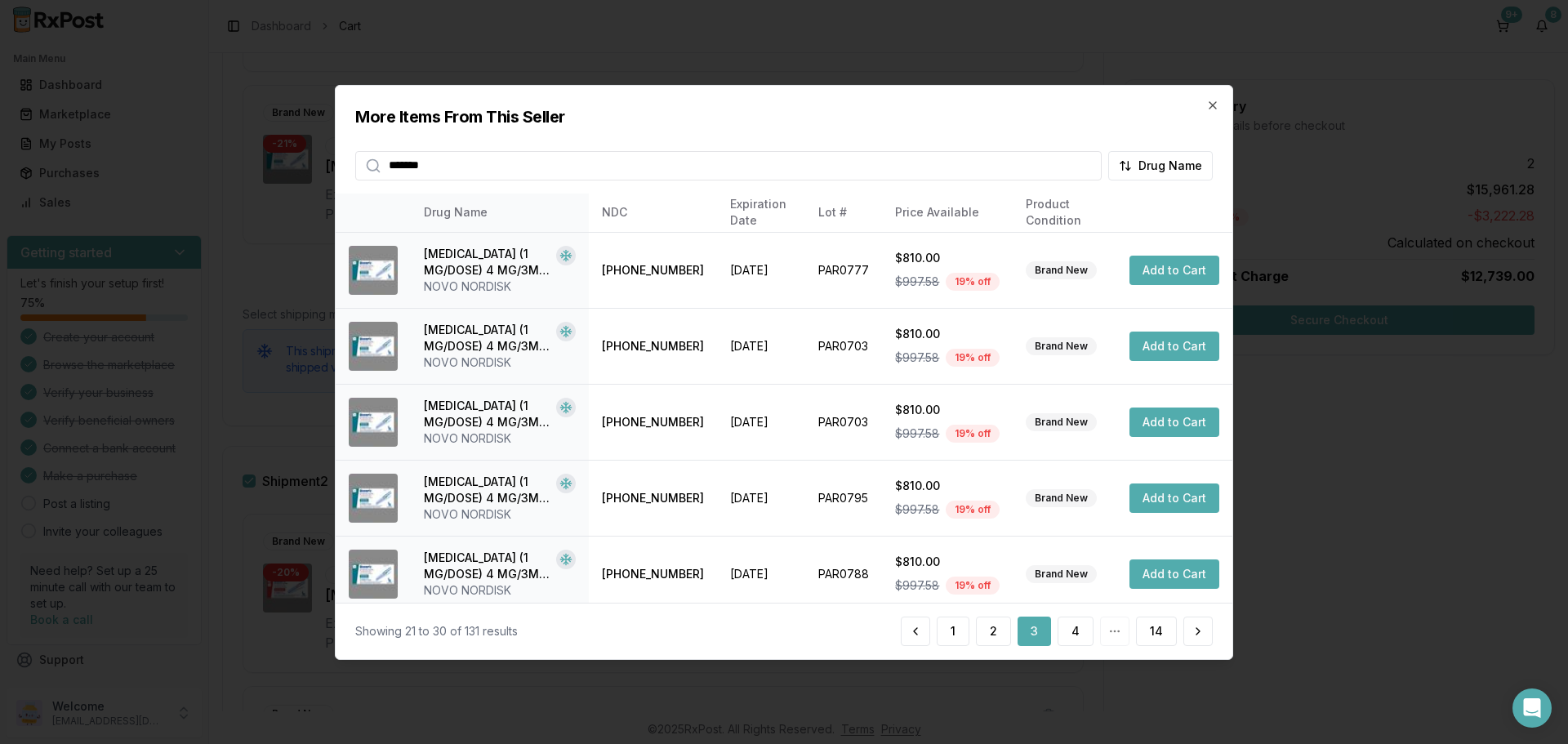
click at [993, 633] on button "2" at bounding box center [994, 632] width 35 height 30
click at [1212, 104] on icon "button" at bounding box center [1212, 104] width 6 height 6
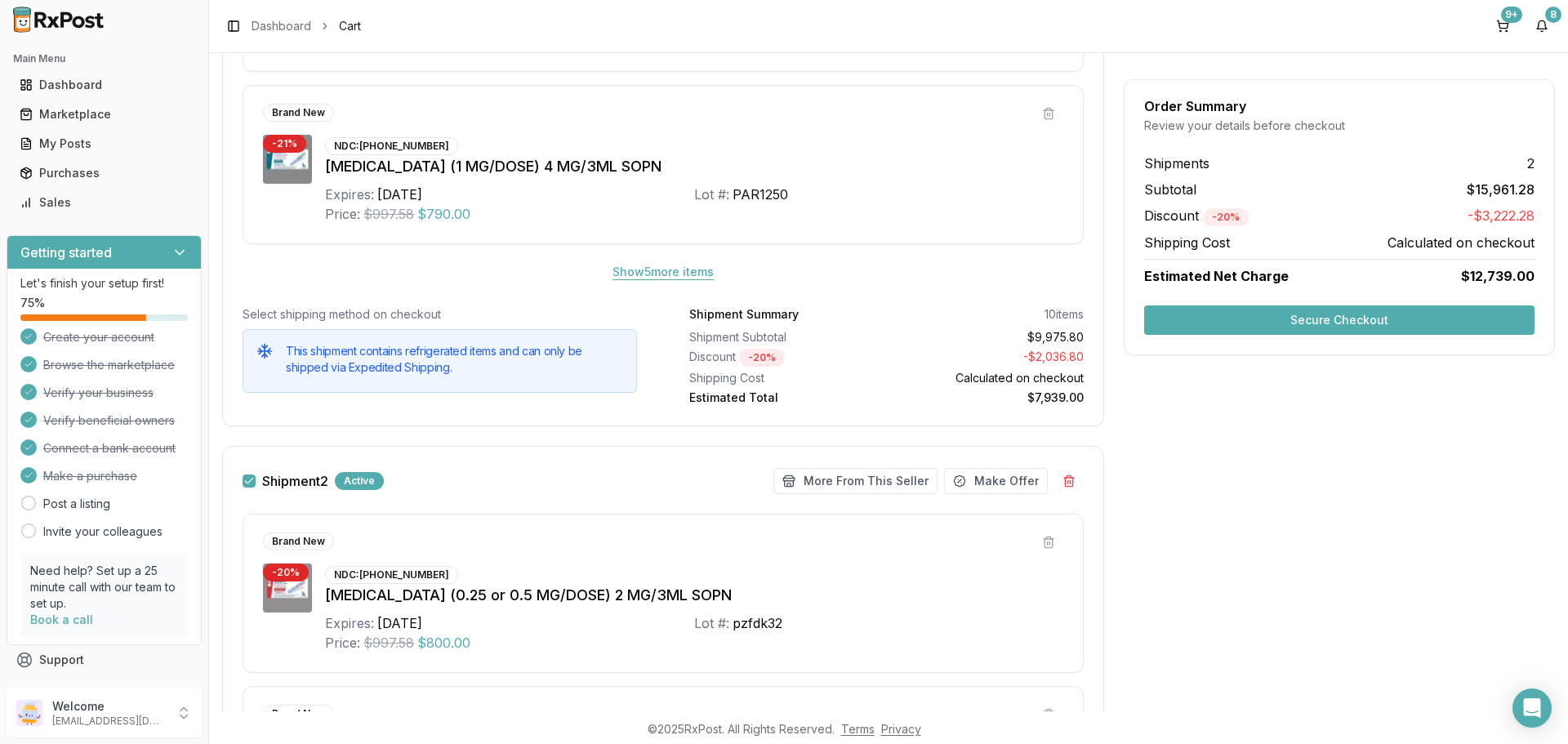
click at [695, 273] on button "Show 5 more item s" at bounding box center [662, 272] width 127 height 30
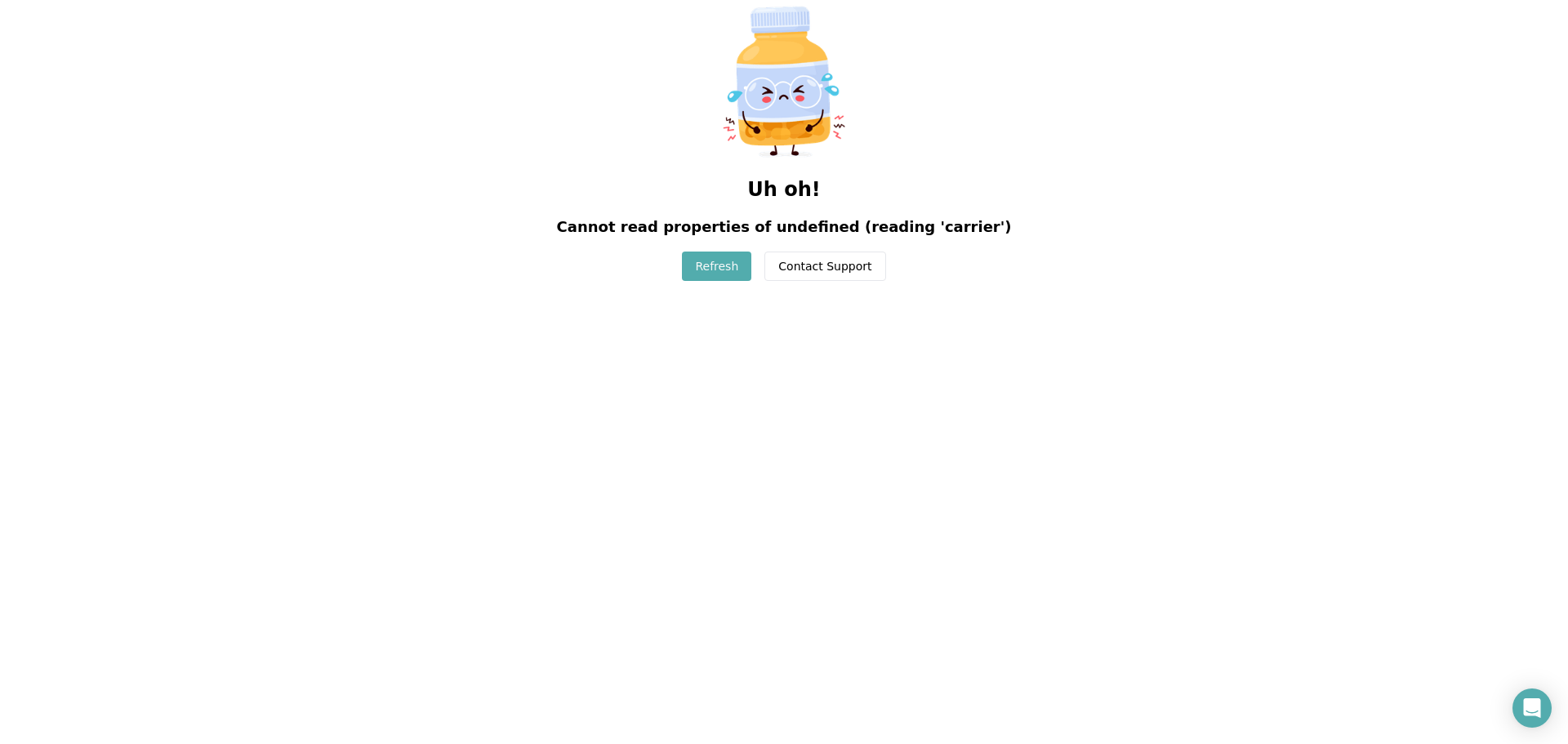
click at [708, 268] on button "Refresh" at bounding box center [716, 267] width 69 height 30
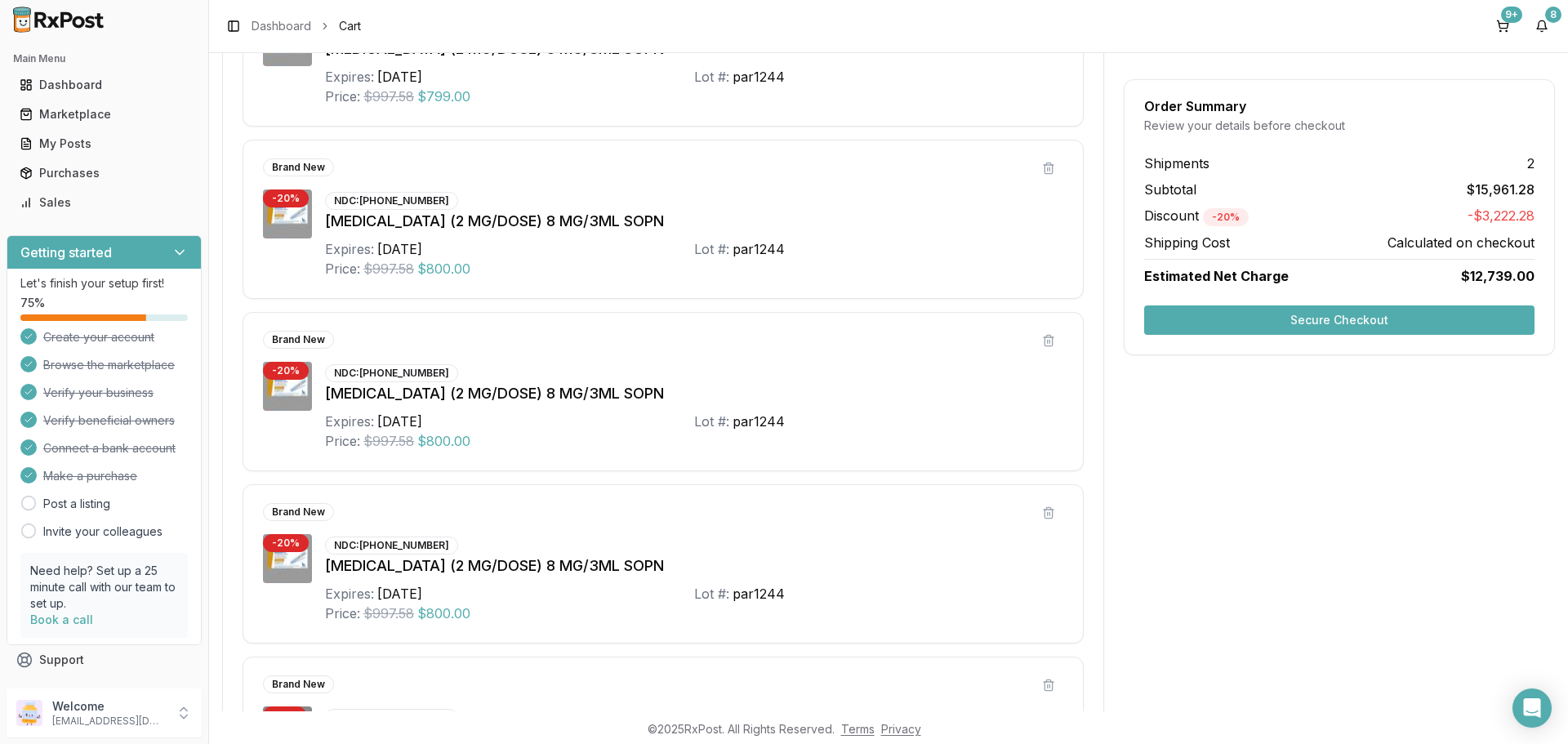
scroll to position [735, 0]
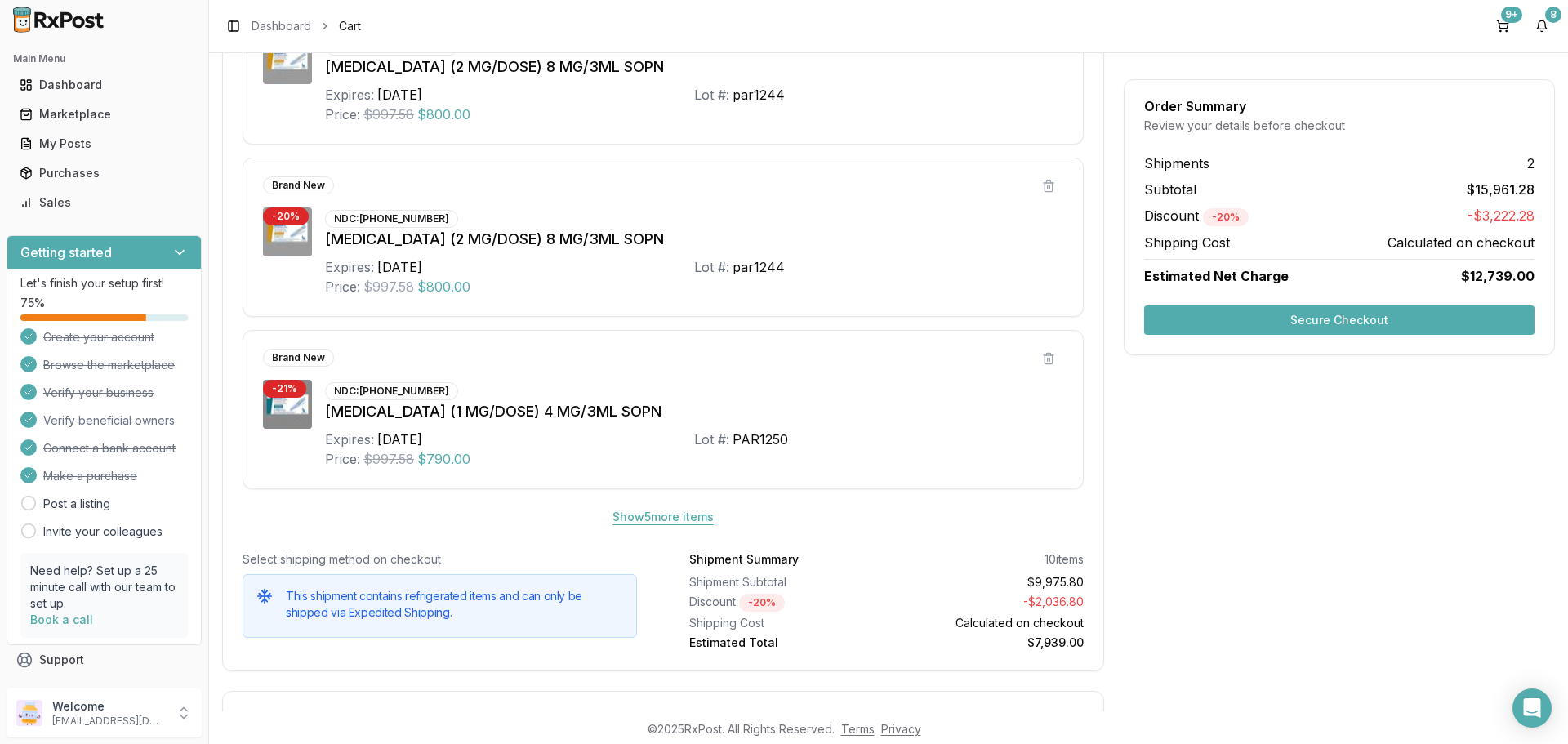
click at [649, 512] on button "Show 5 more item s" at bounding box center [662, 518] width 127 height 30
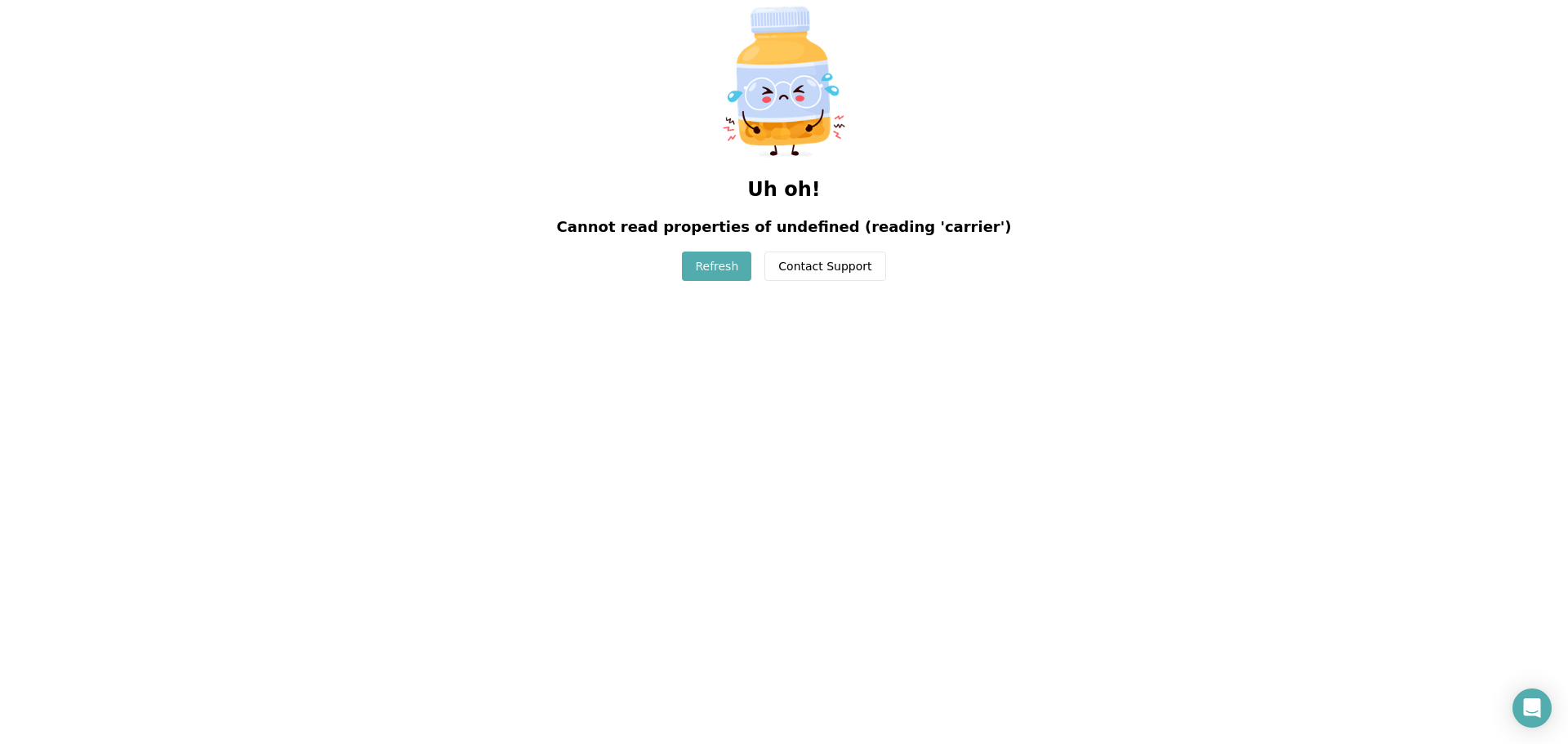
click at [709, 268] on button "Refresh" at bounding box center [716, 267] width 69 height 30
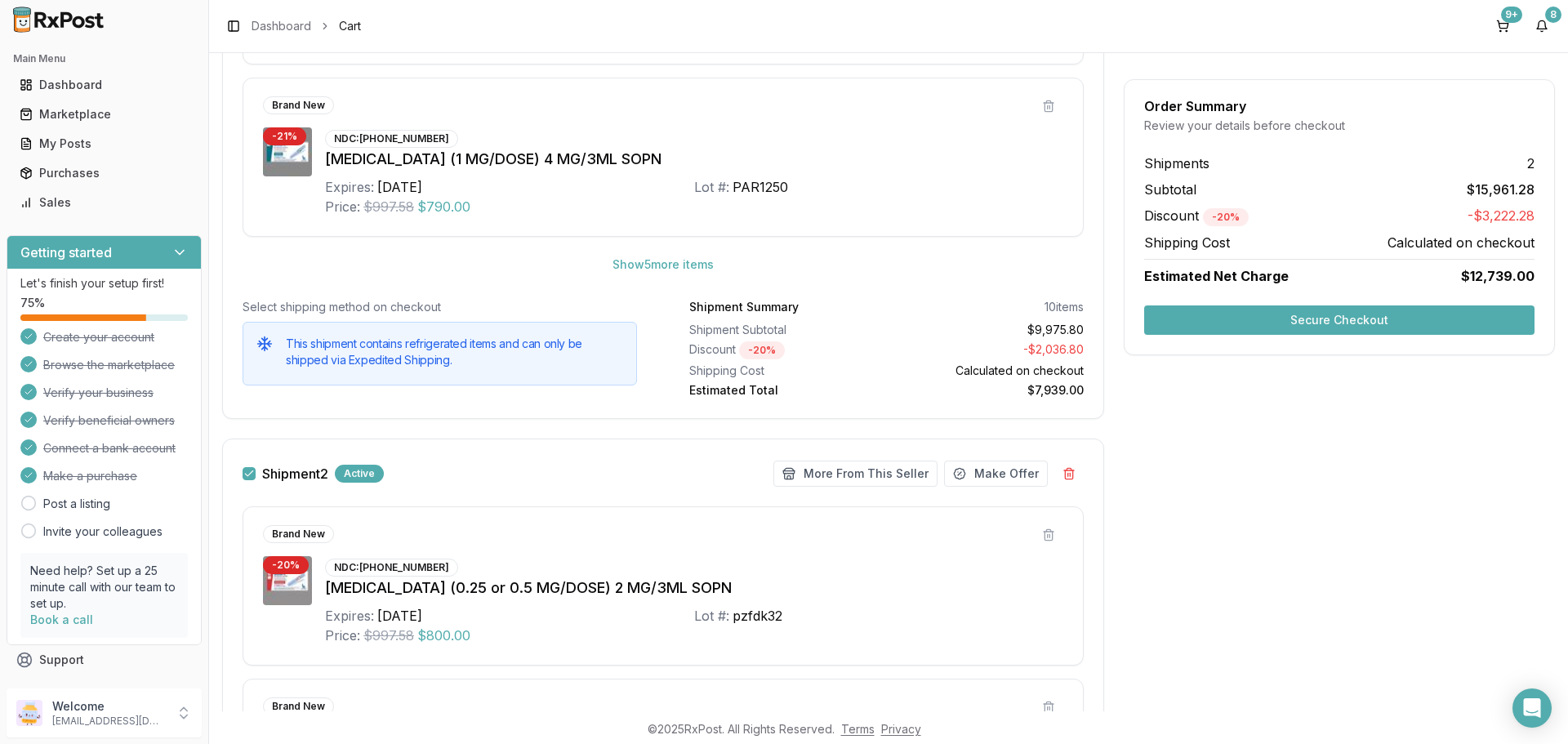
scroll to position [961, 0]
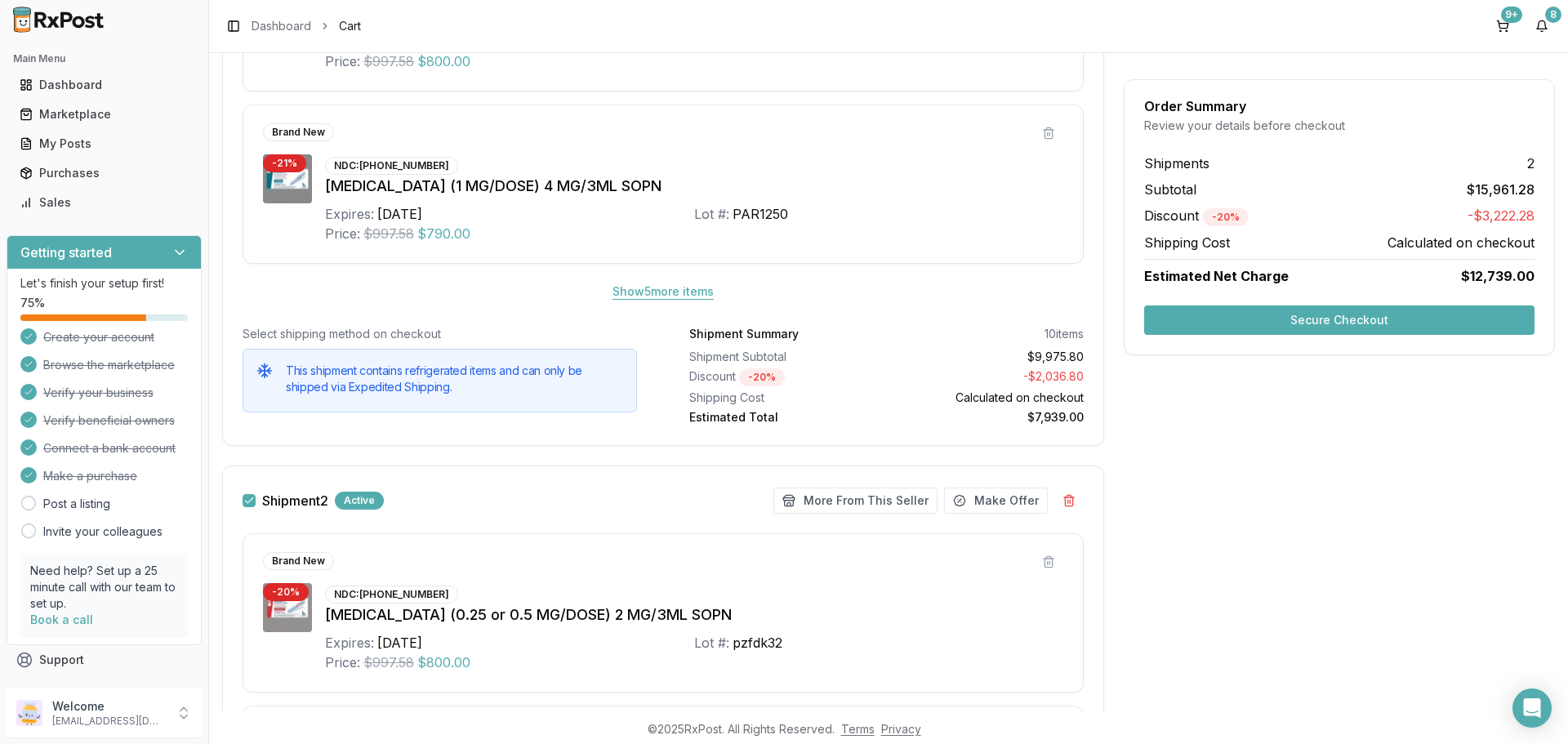
click at [625, 293] on button "Show 5 more item s" at bounding box center [662, 292] width 127 height 30
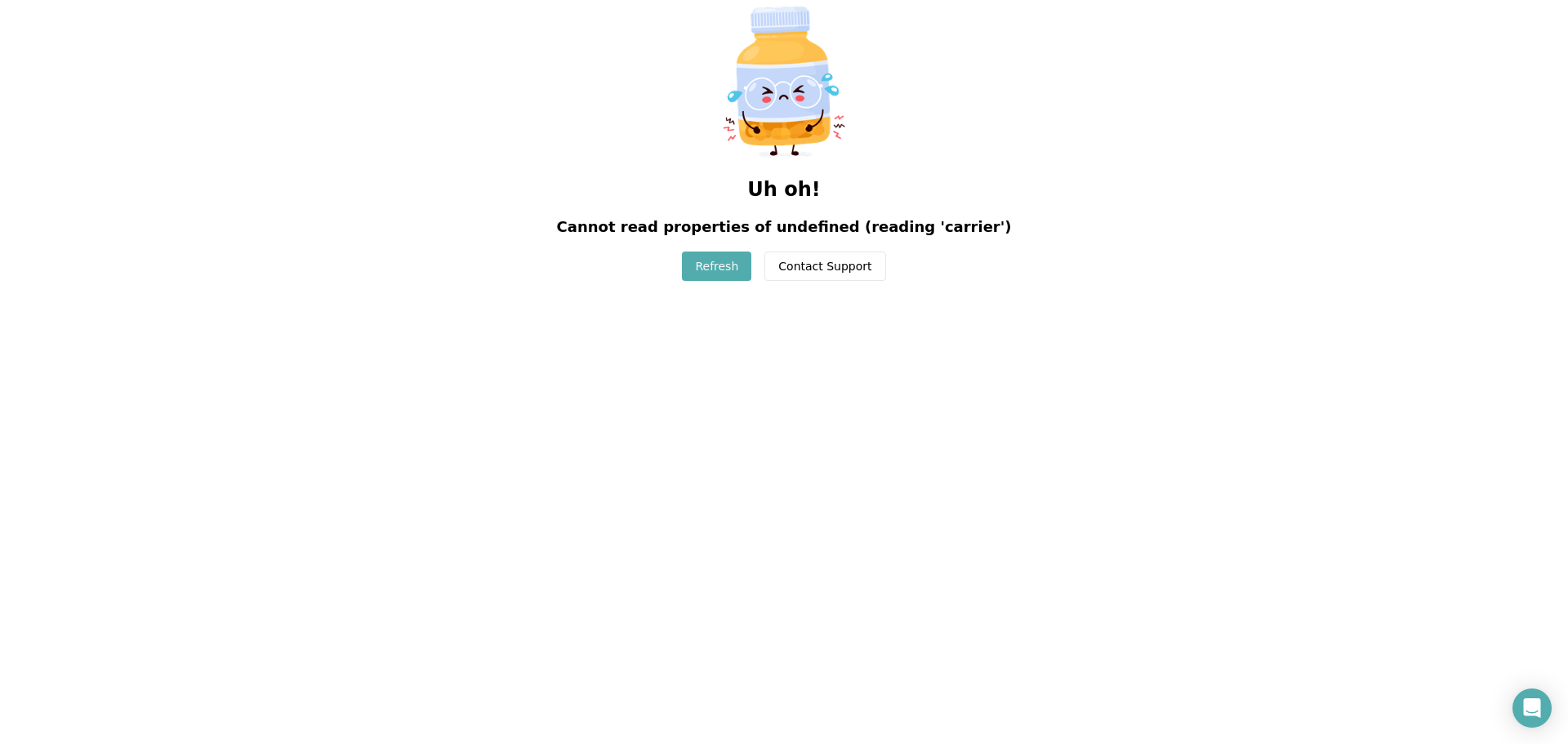
click at [734, 264] on button "Refresh" at bounding box center [716, 267] width 69 height 30
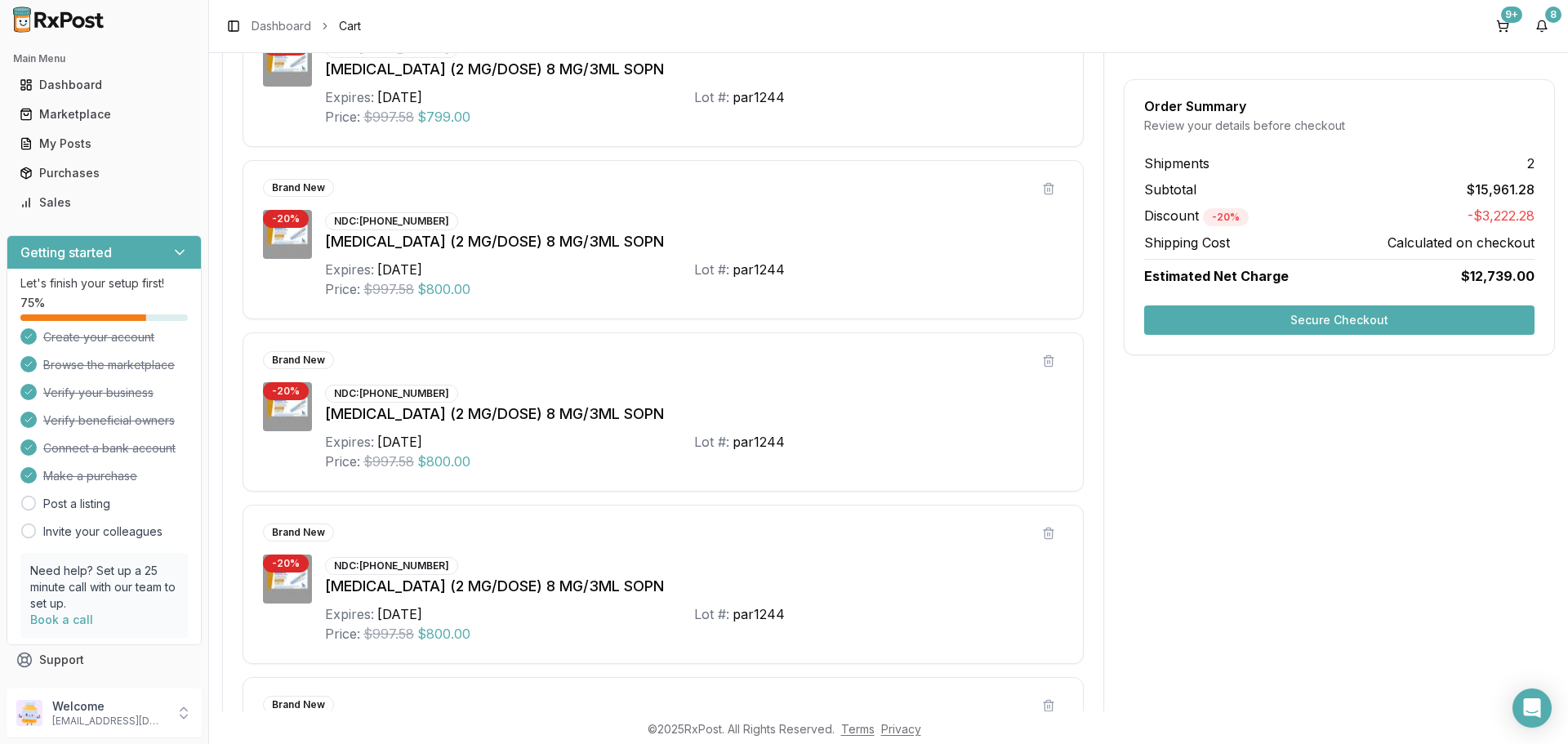
scroll to position [307, 0]
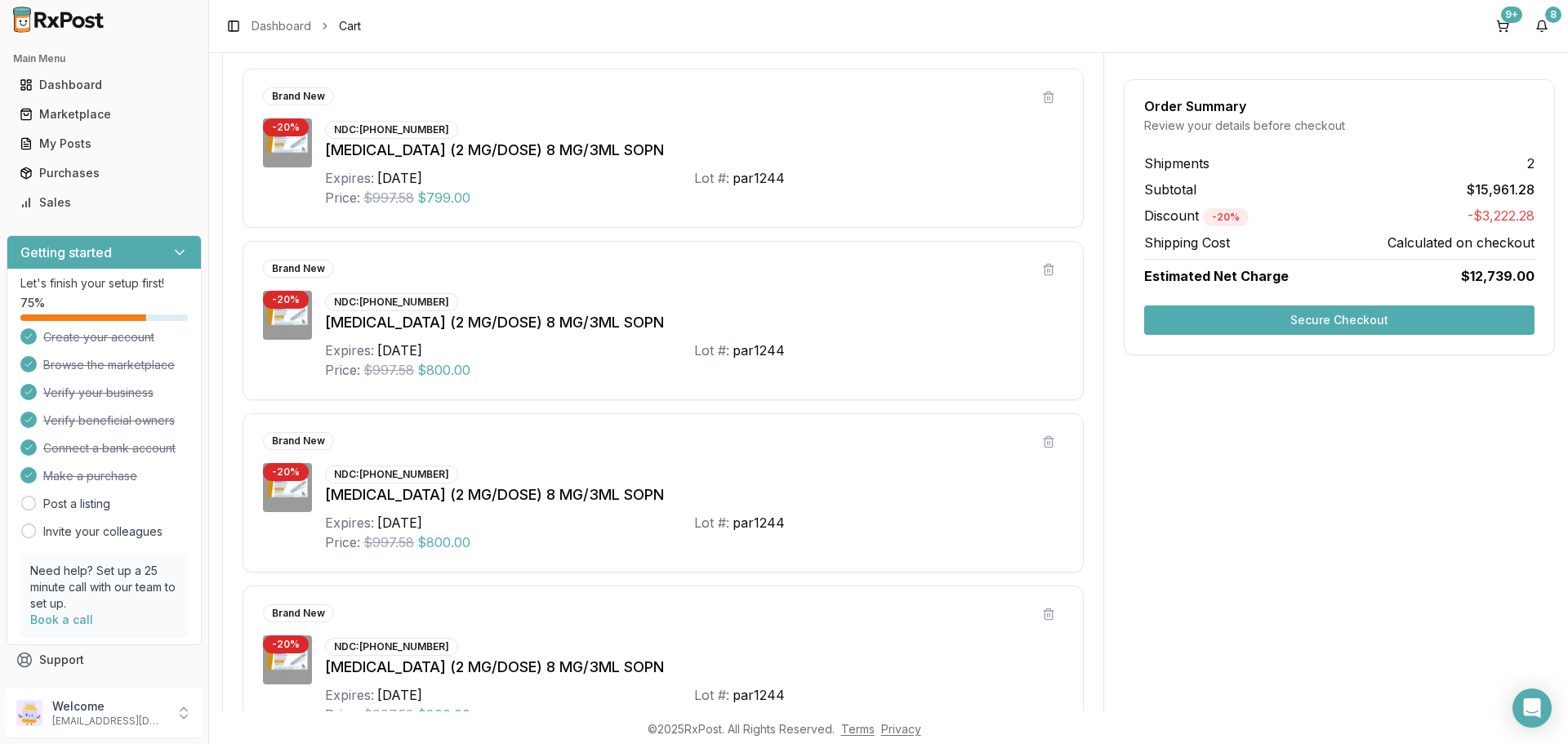
click at [1204, 321] on button "Secure Checkout" at bounding box center [1339, 320] width 390 height 30
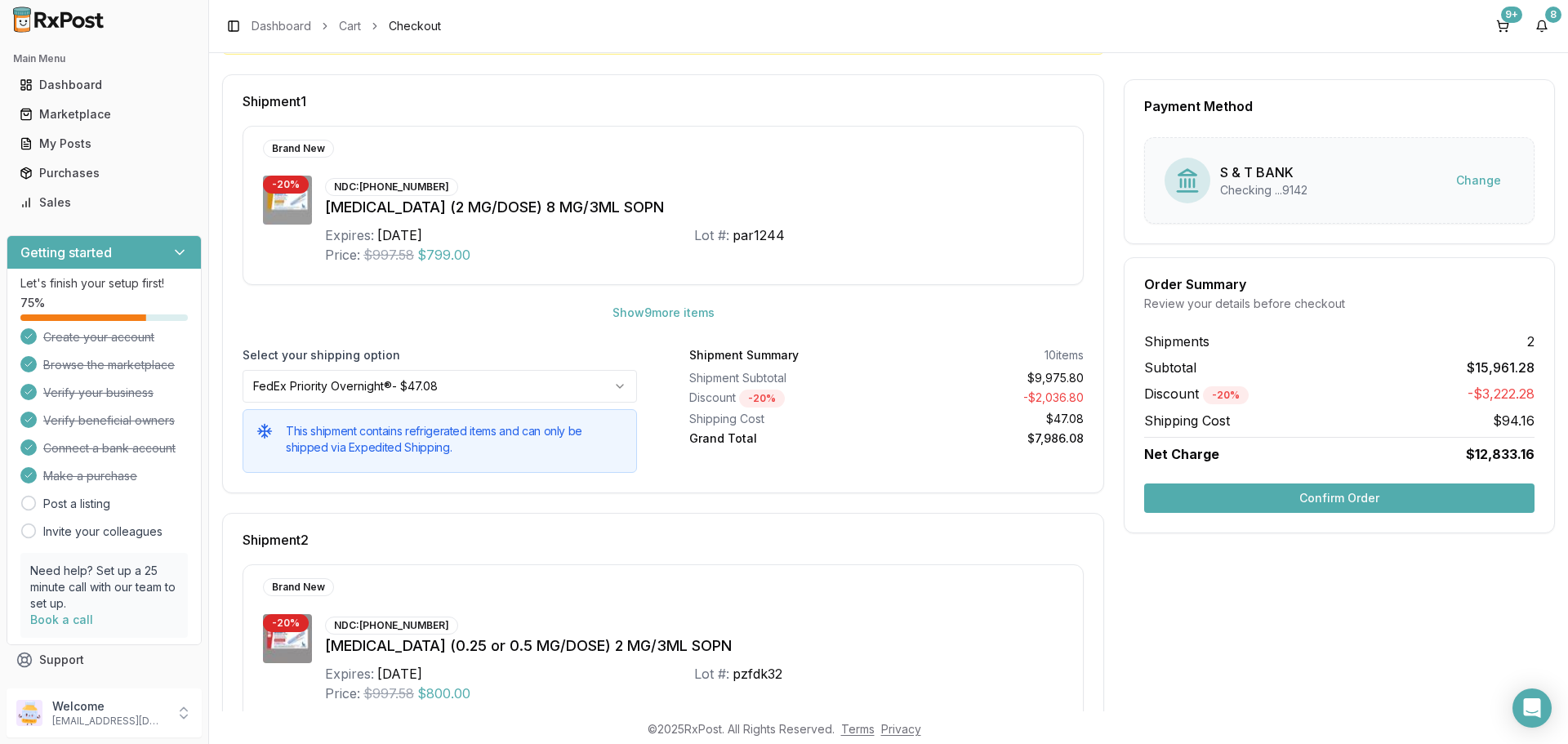
scroll to position [258, 0]
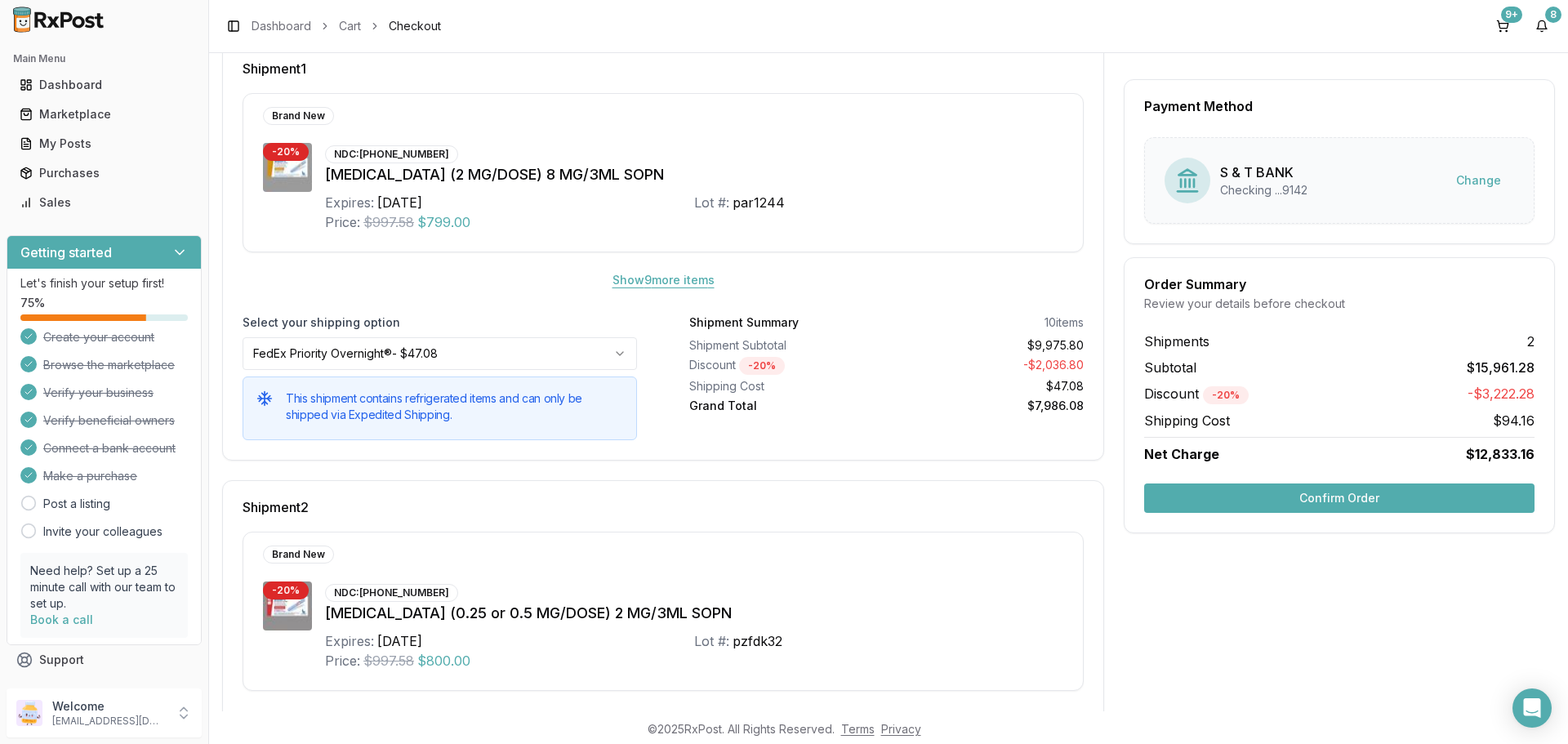
click at [661, 284] on button "Show 9 more item s" at bounding box center [663, 281] width 128 height 30
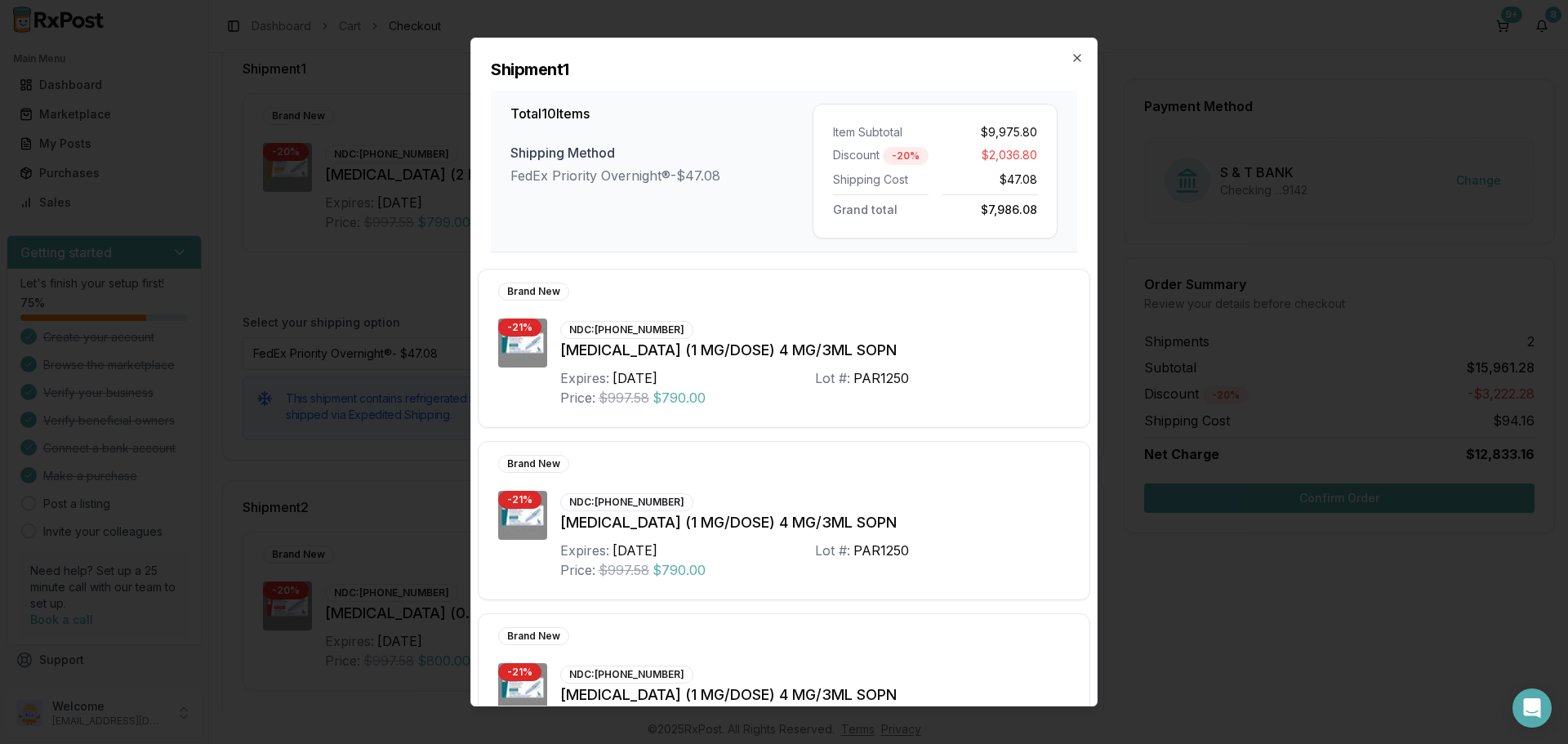
scroll to position [1283, 0]
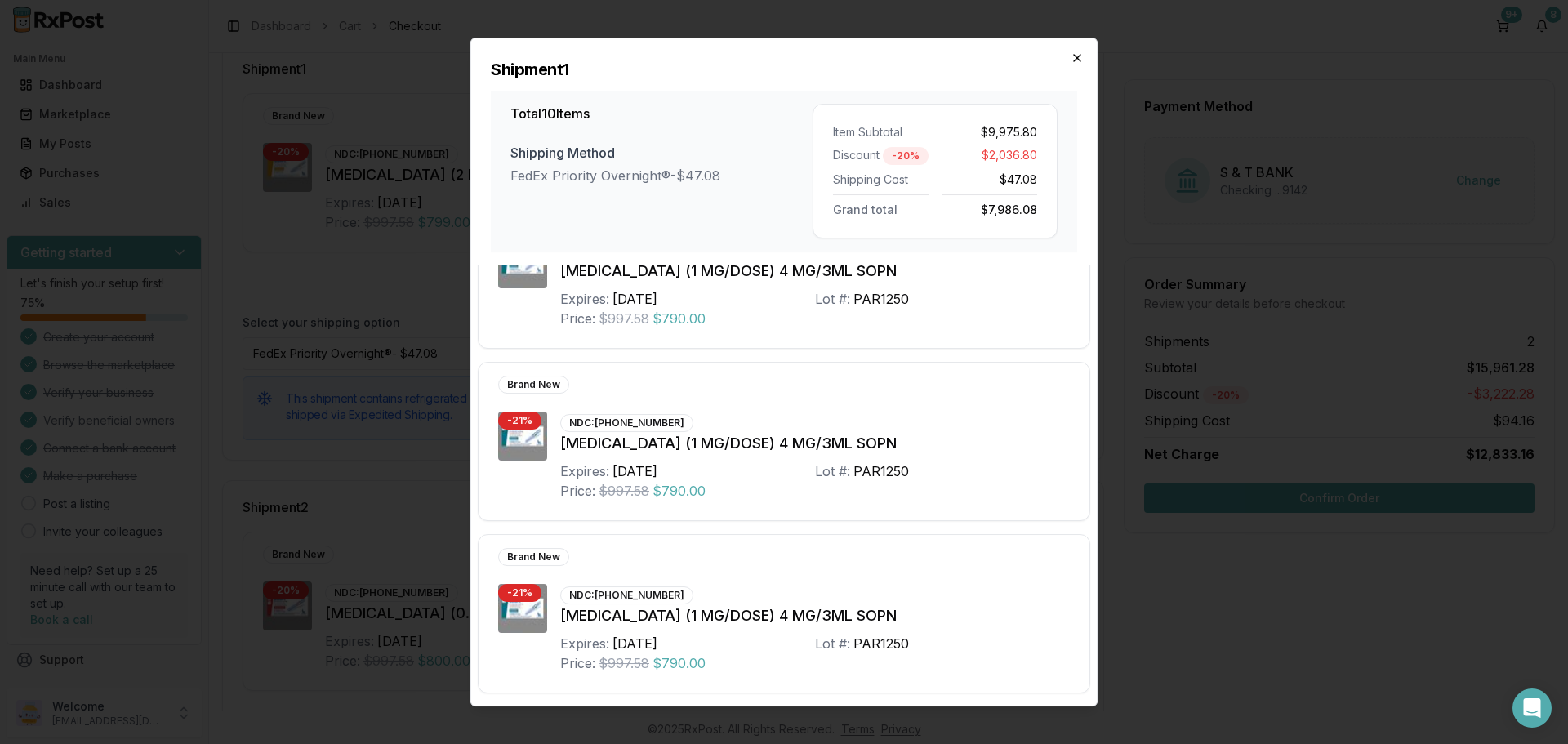
click at [1080, 54] on icon "button" at bounding box center [1077, 58] width 13 height 13
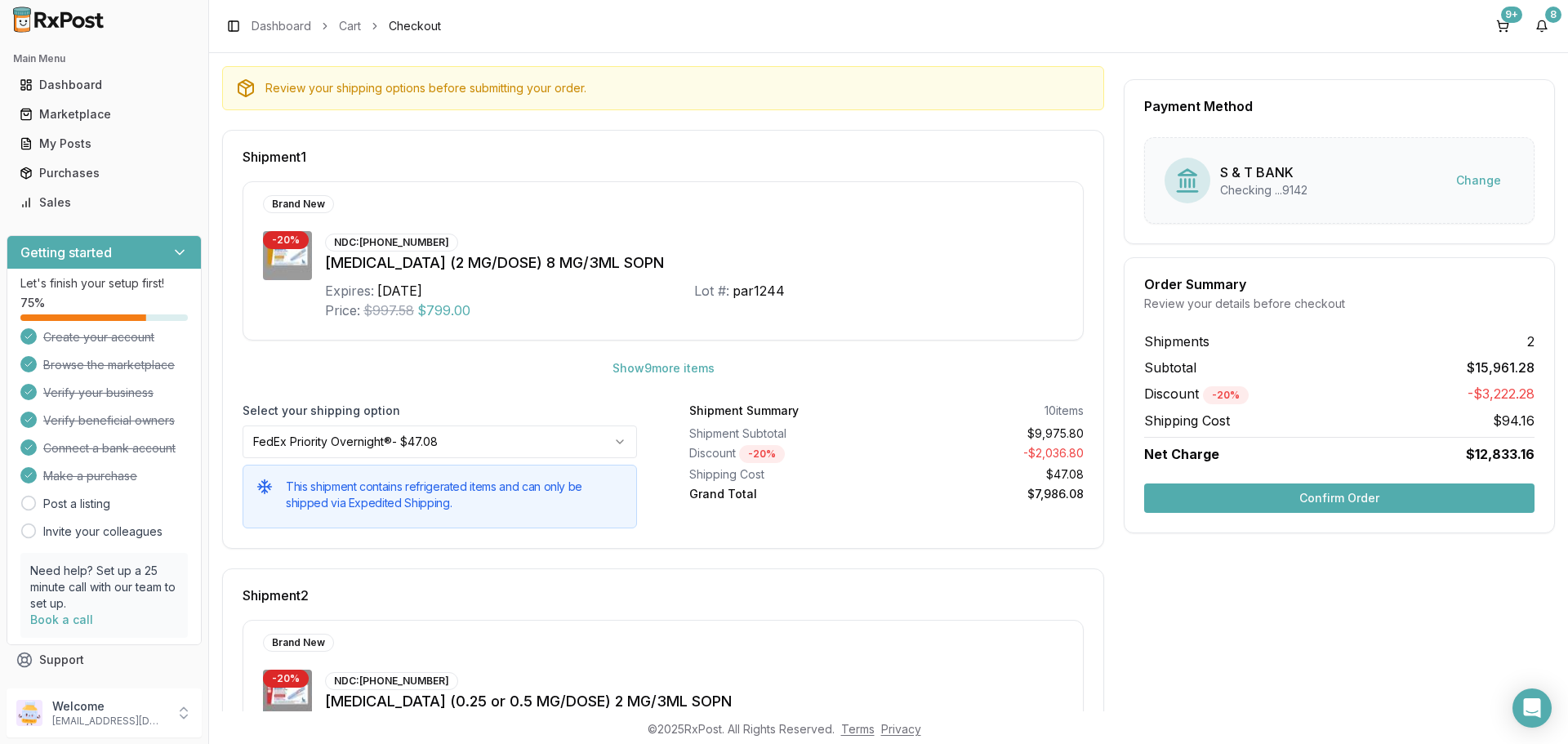
scroll to position [326, 0]
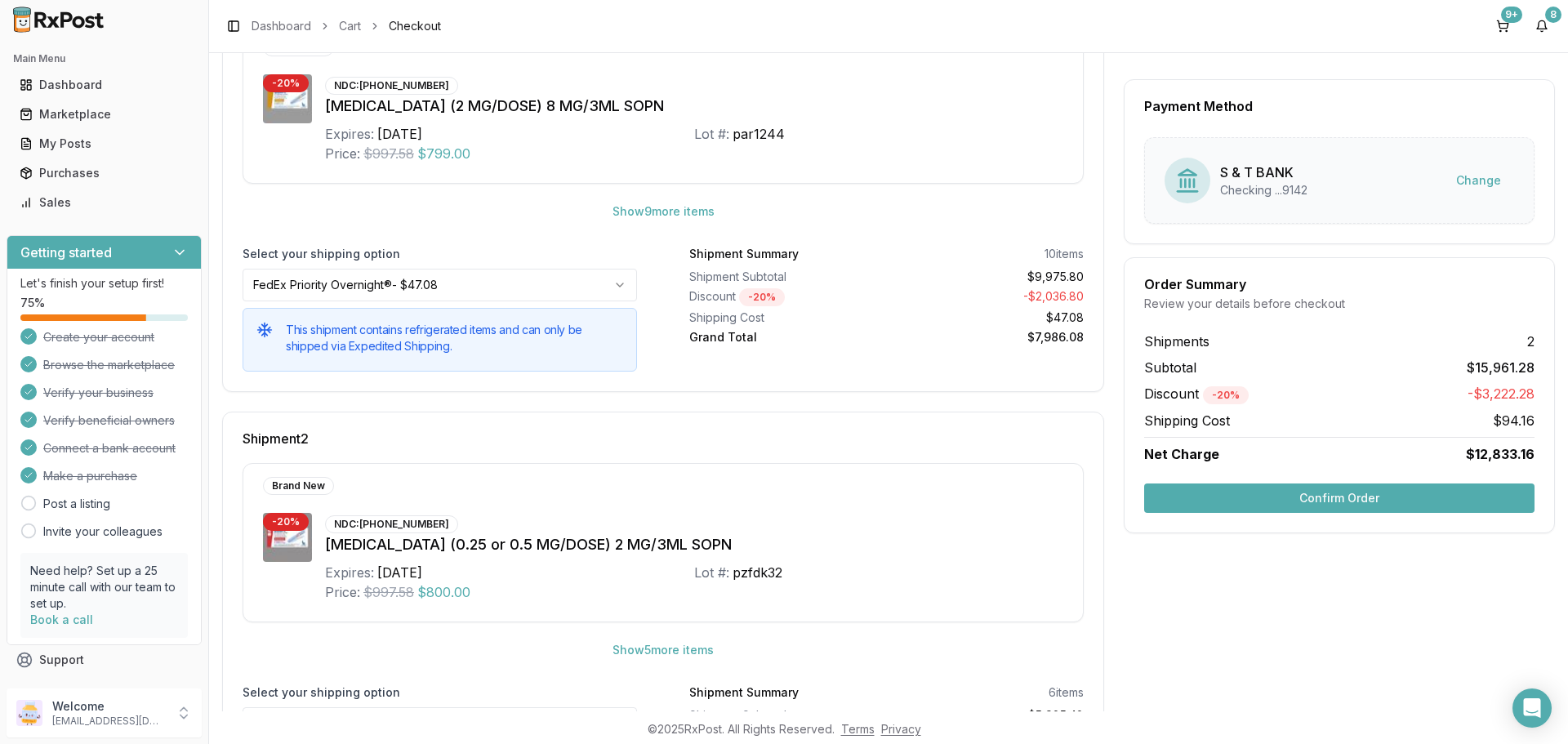
click at [1284, 495] on button "Confirm Order" at bounding box center [1339, 498] width 390 height 30
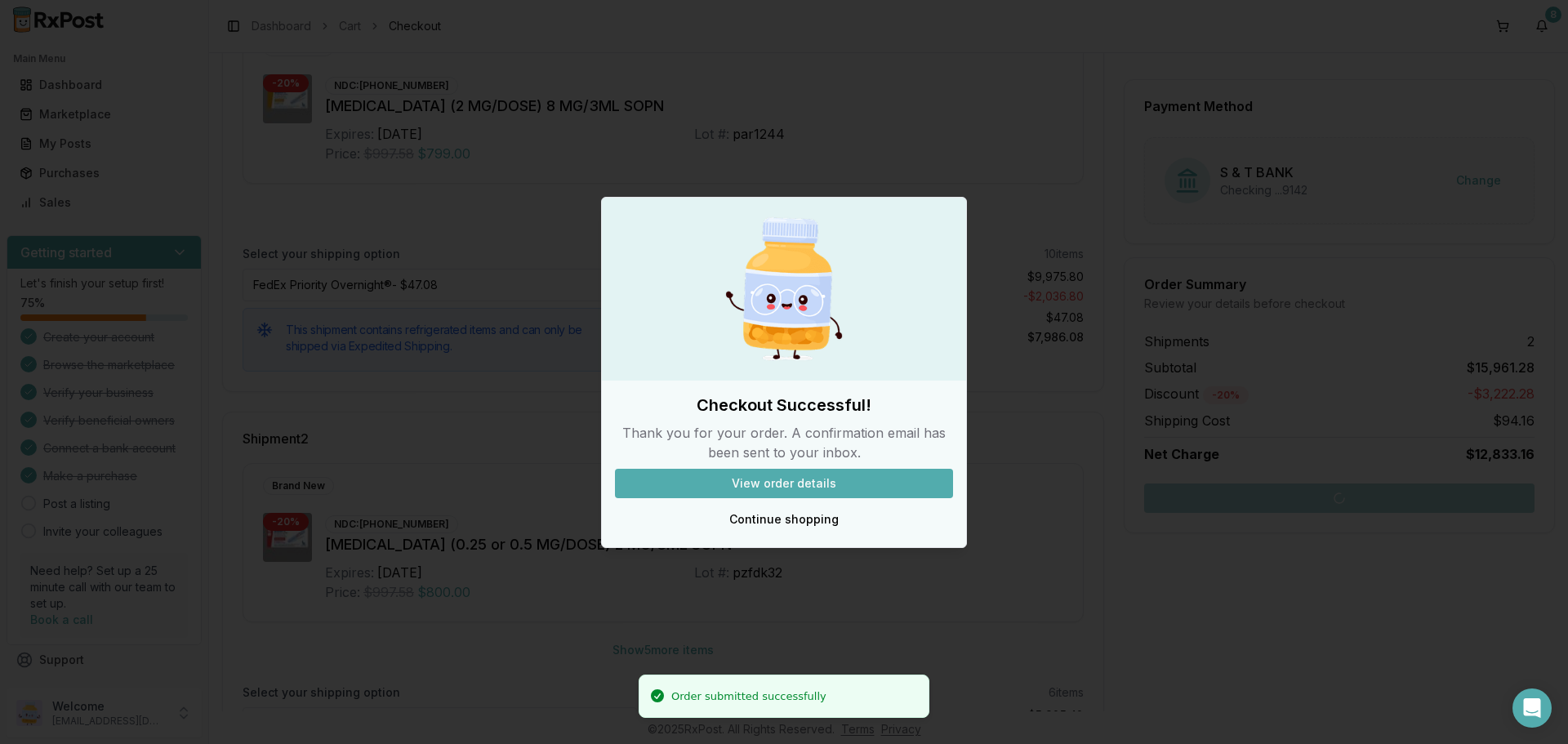
click at [918, 482] on button "View order details" at bounding box center [783, 483] width 338 height 30
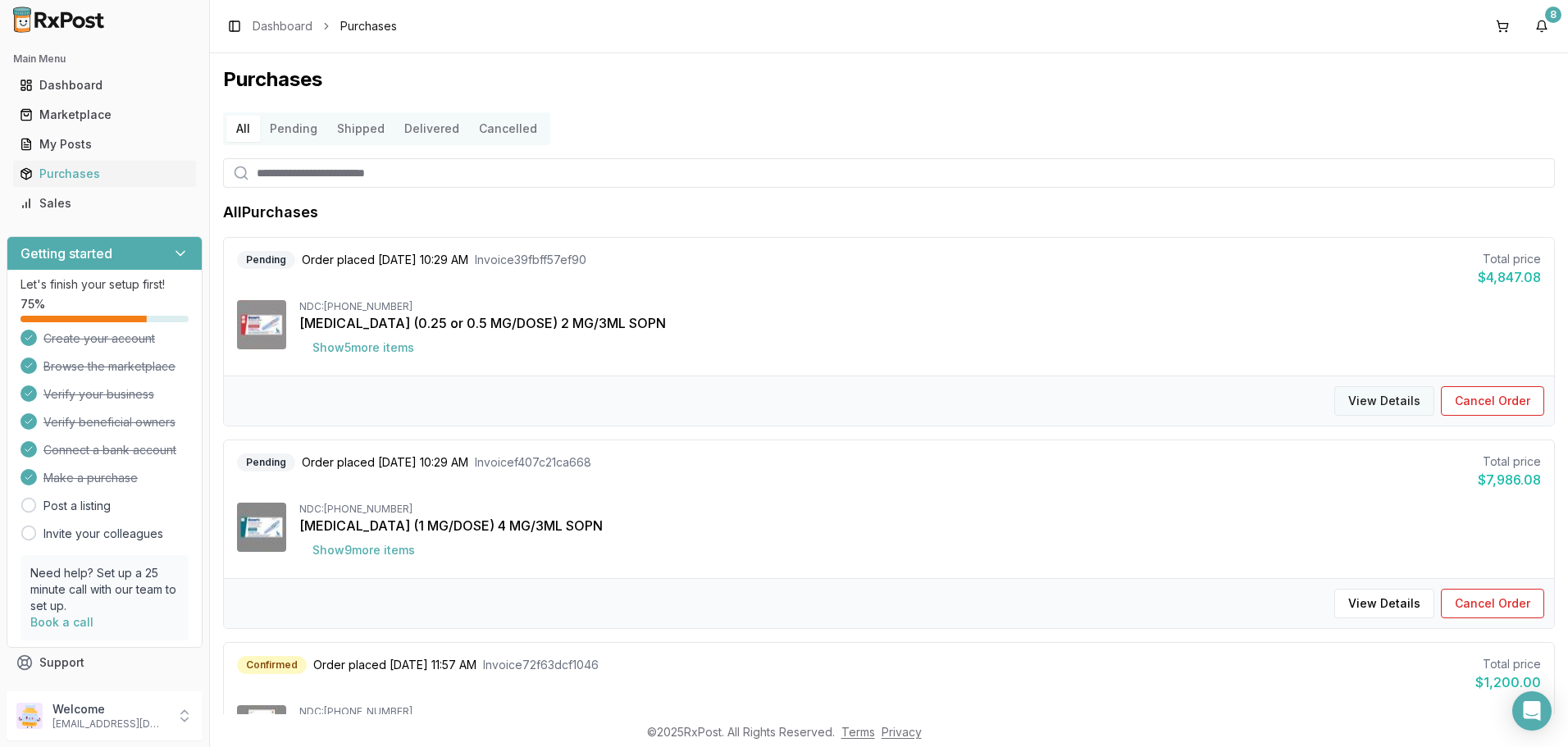
click at [1352, 396] on button "View Details" at bounding box center [1385, 402] width 100 height 30
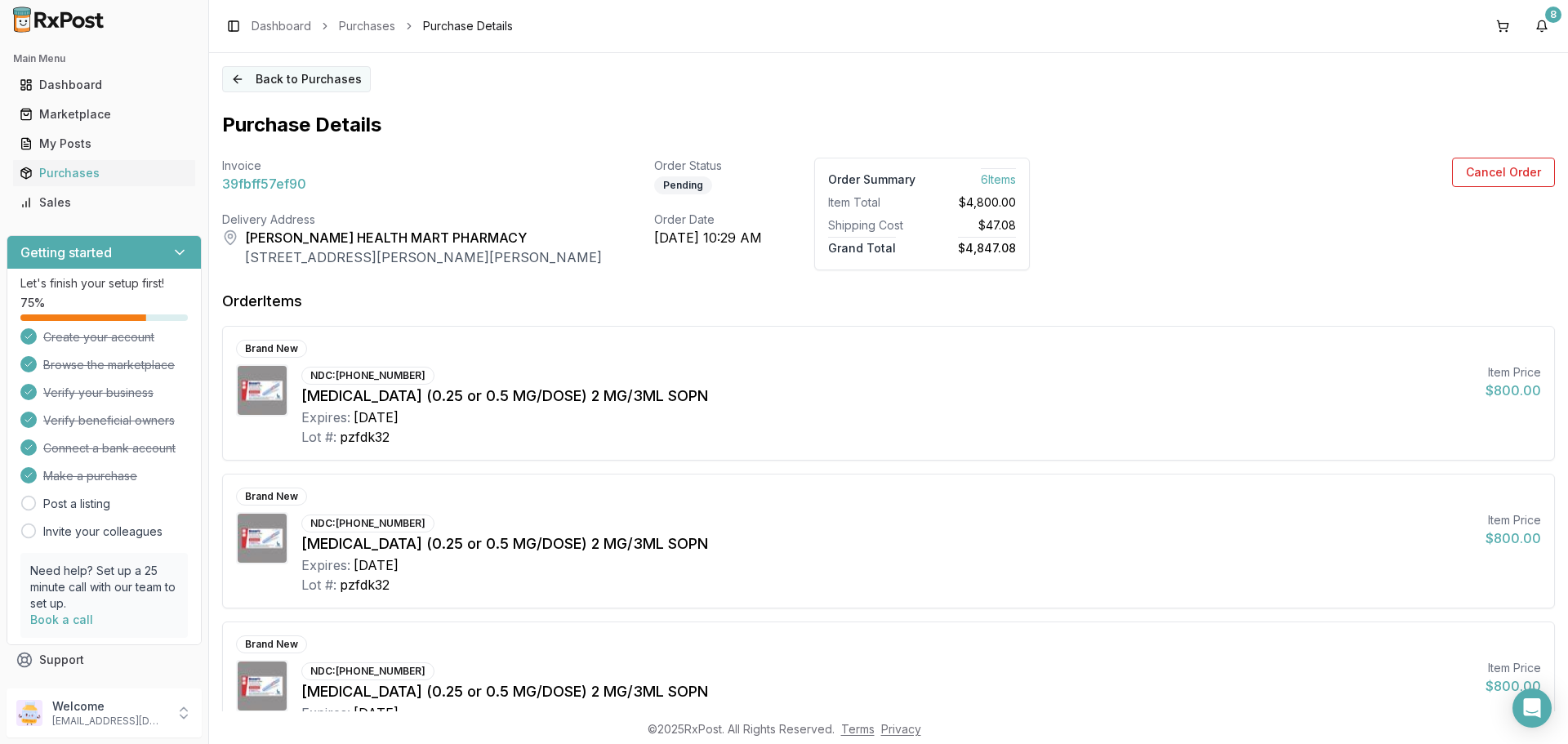
click at [267, 83] on button "Back to Purchases" at bounding box center [296, 79] width 148 height 26
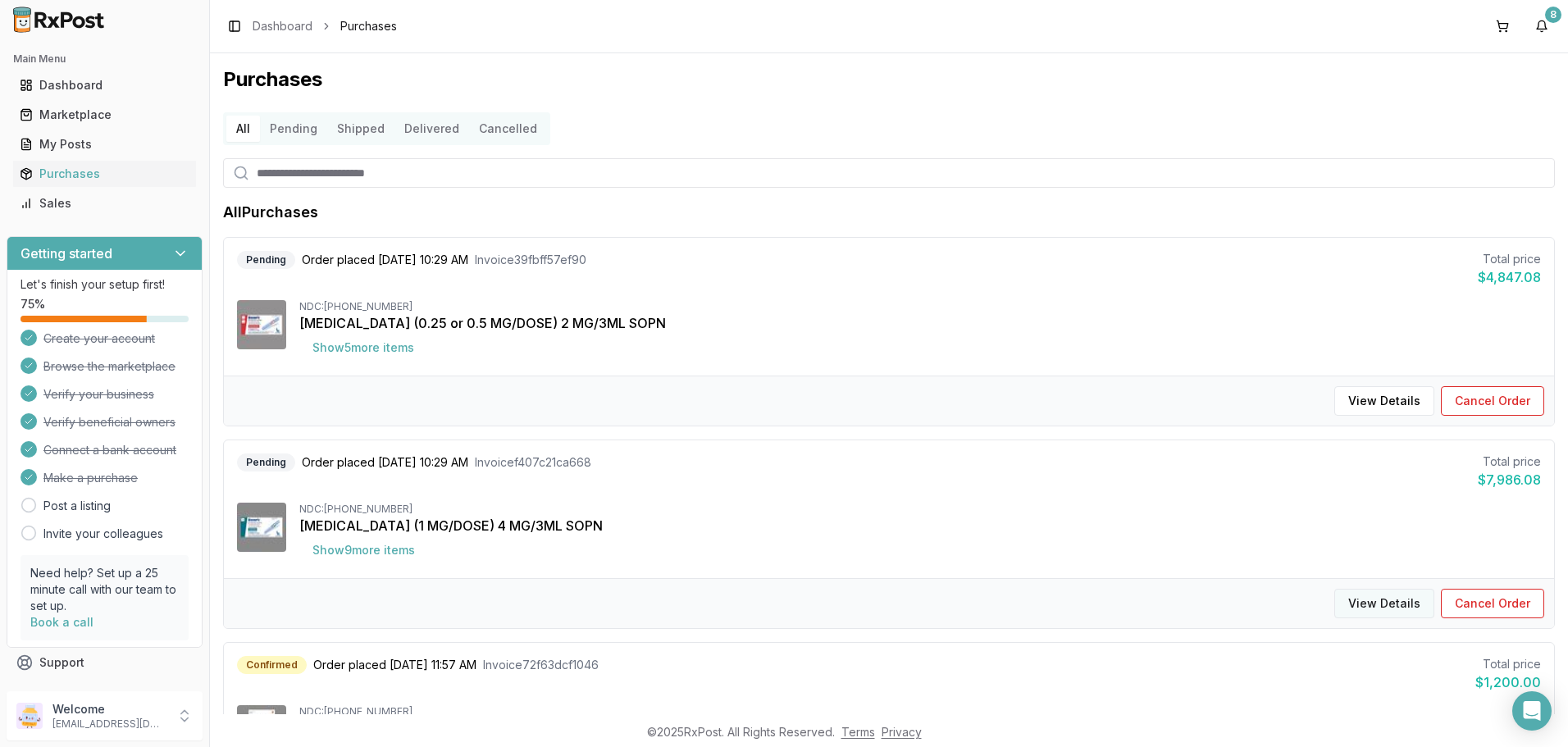
click at [1380, 606] on button "View Details" at bounding box center [1385, 604] width 100 height 30
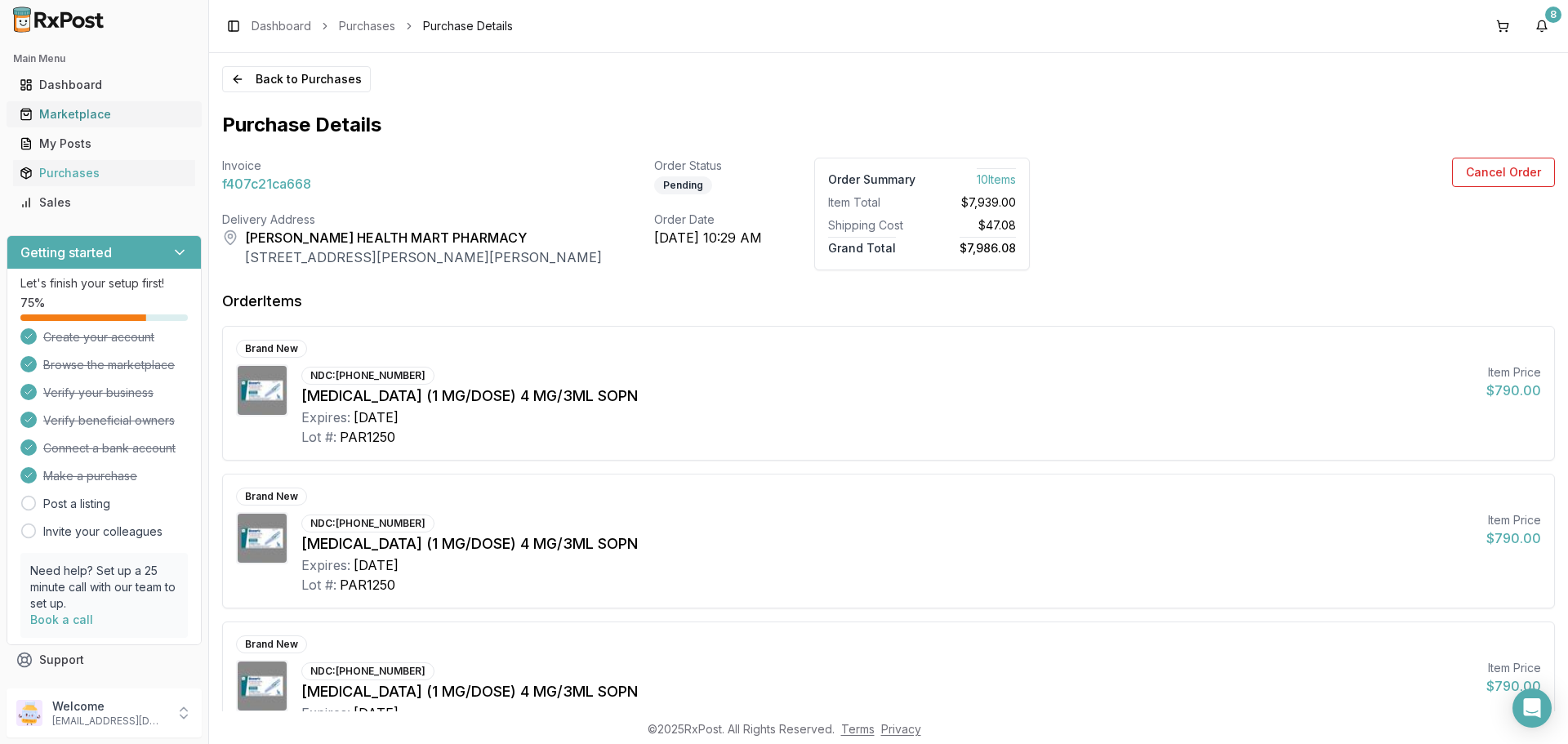
click at [89, 118] on div "Marketplace" at bounding box center [103, 114] width 169 height 17
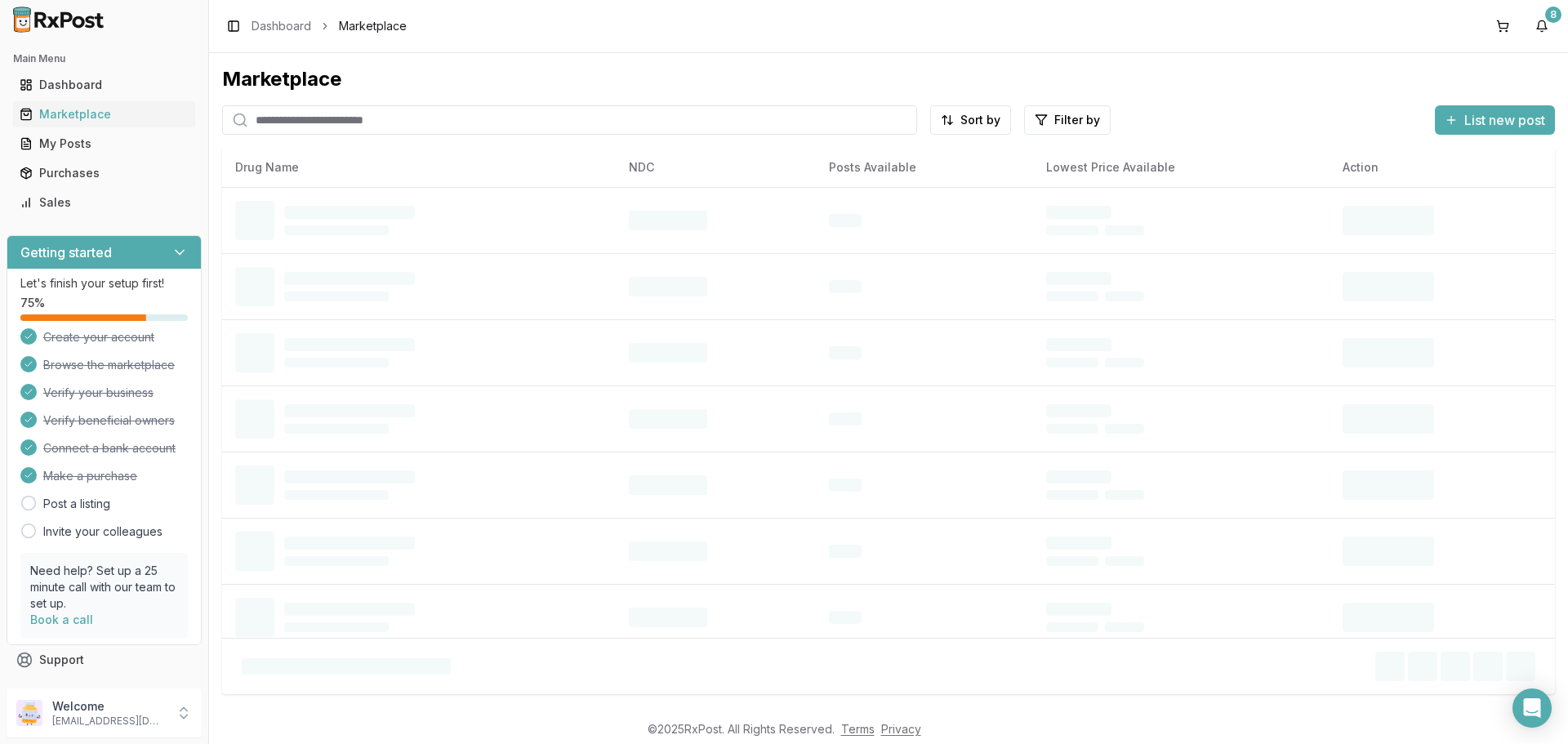
click at [285, 119] on input "search" at bounding box center [569, 120] width 695 height 30
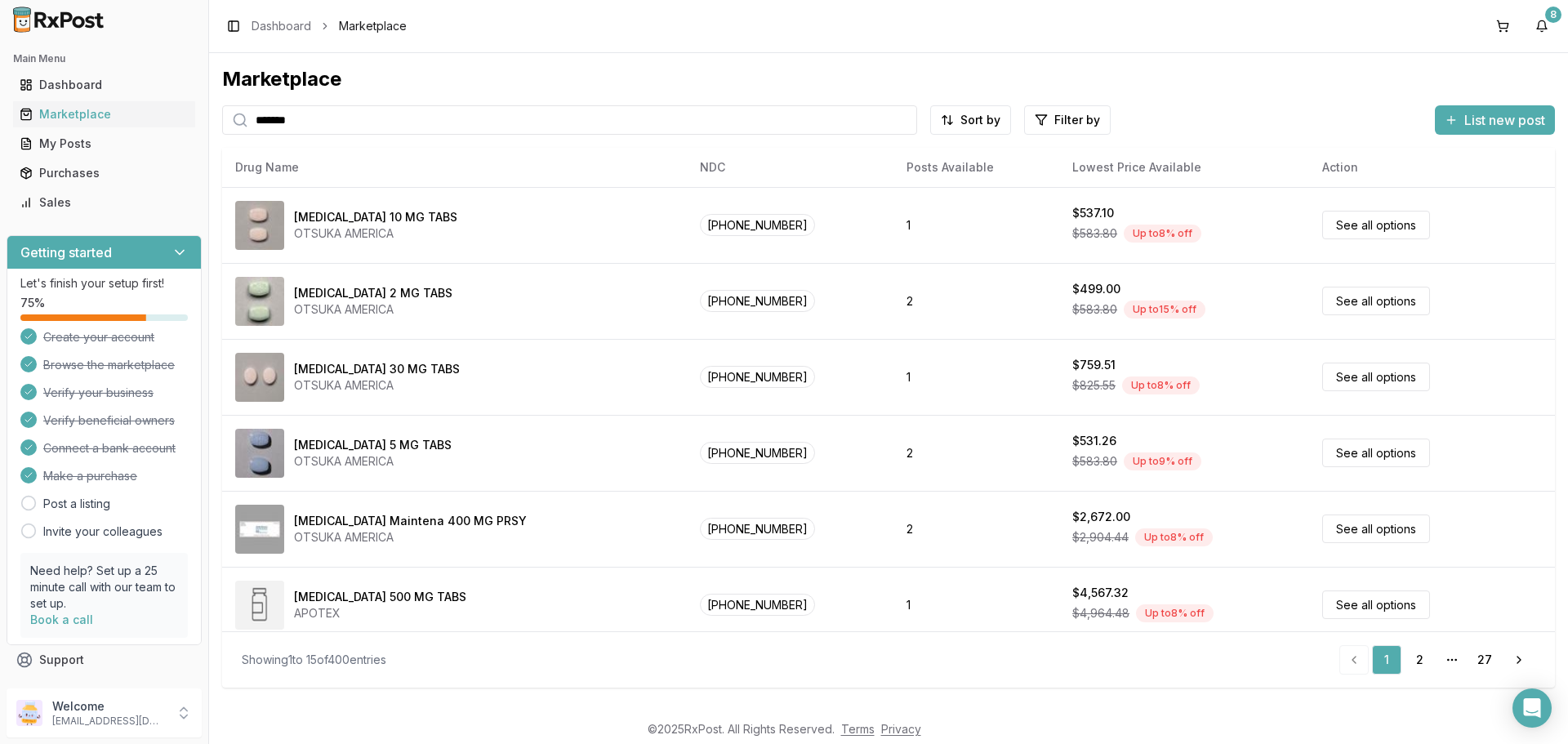
drag, startPoint x: 380, startPoint y: 125, endPoint x: 83, endPoint y: 60, distance: 304.0
click at [84, 60] on div "Main Menu Dashboard Marketplace My Posts Purchases Sales Getting started Let's …" at bounding box center [784, 372] width 1568 height 744
type input "*******"
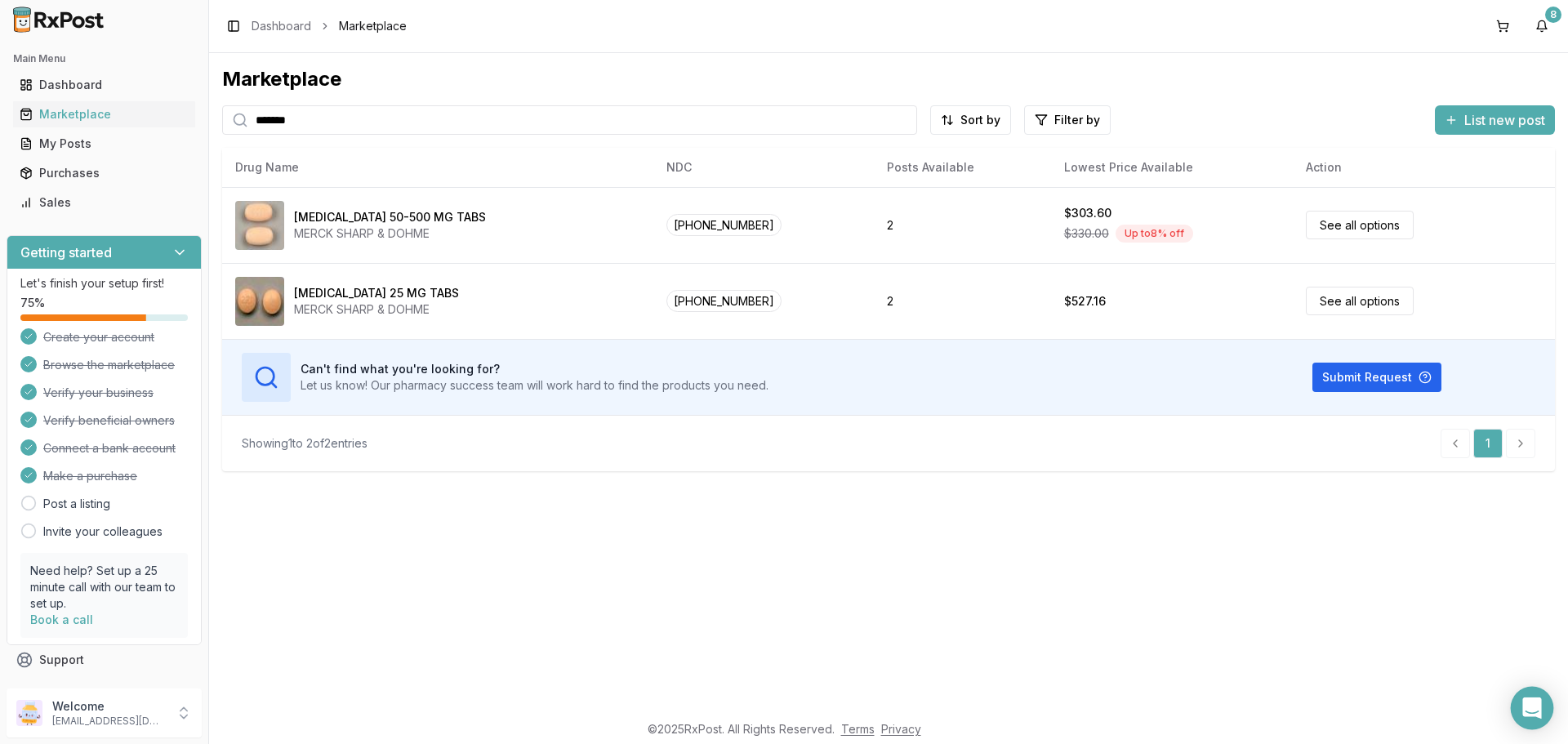
click at [1540, 708] on icon "Open Intercom Messenger" at bounding box center [1532, 708] width 21 height 21
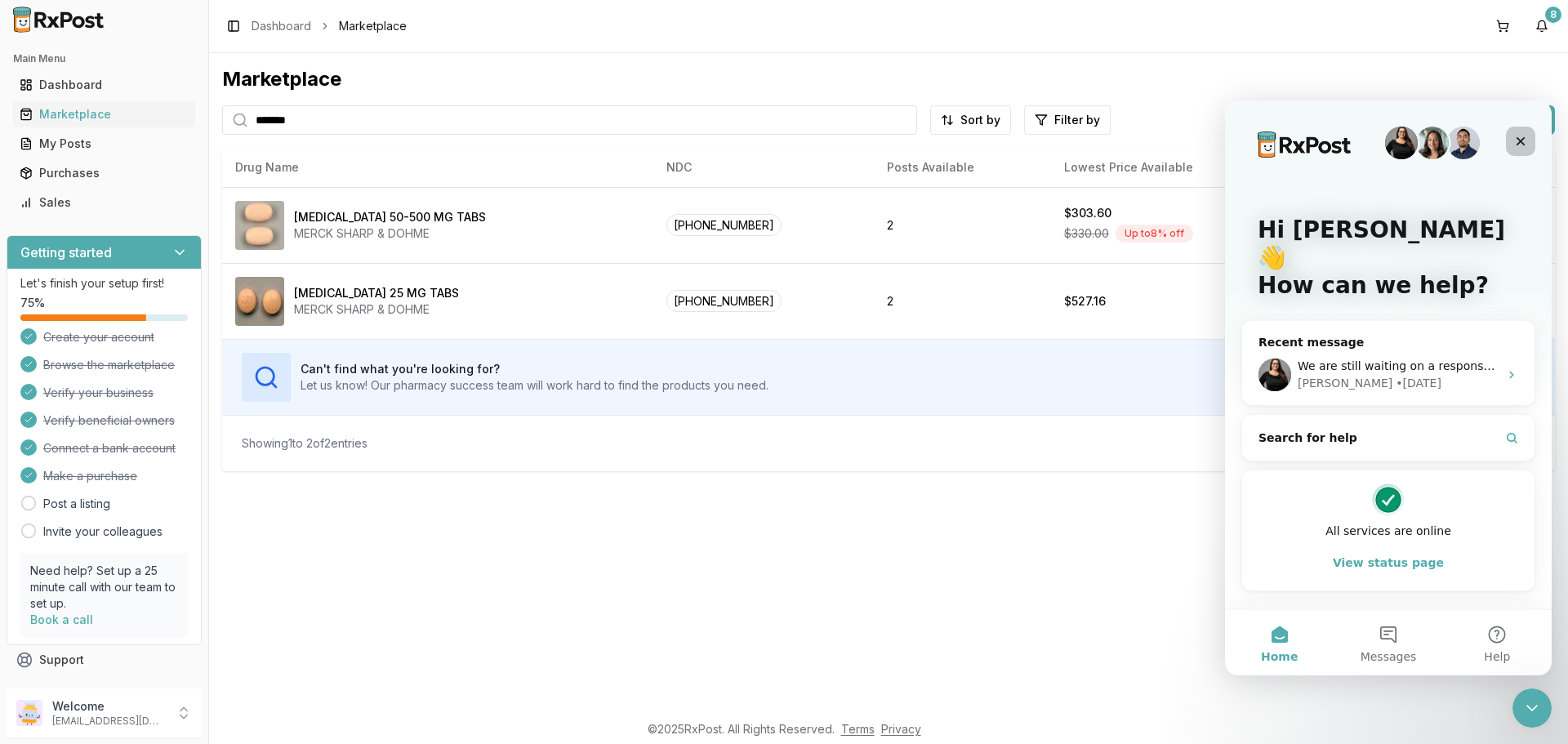
click at [1522, 137] on icon "Close" at bounding box center [1520, 141] width 13 height 13
